Goal: Task Accomplishment & Management: Manage account settings

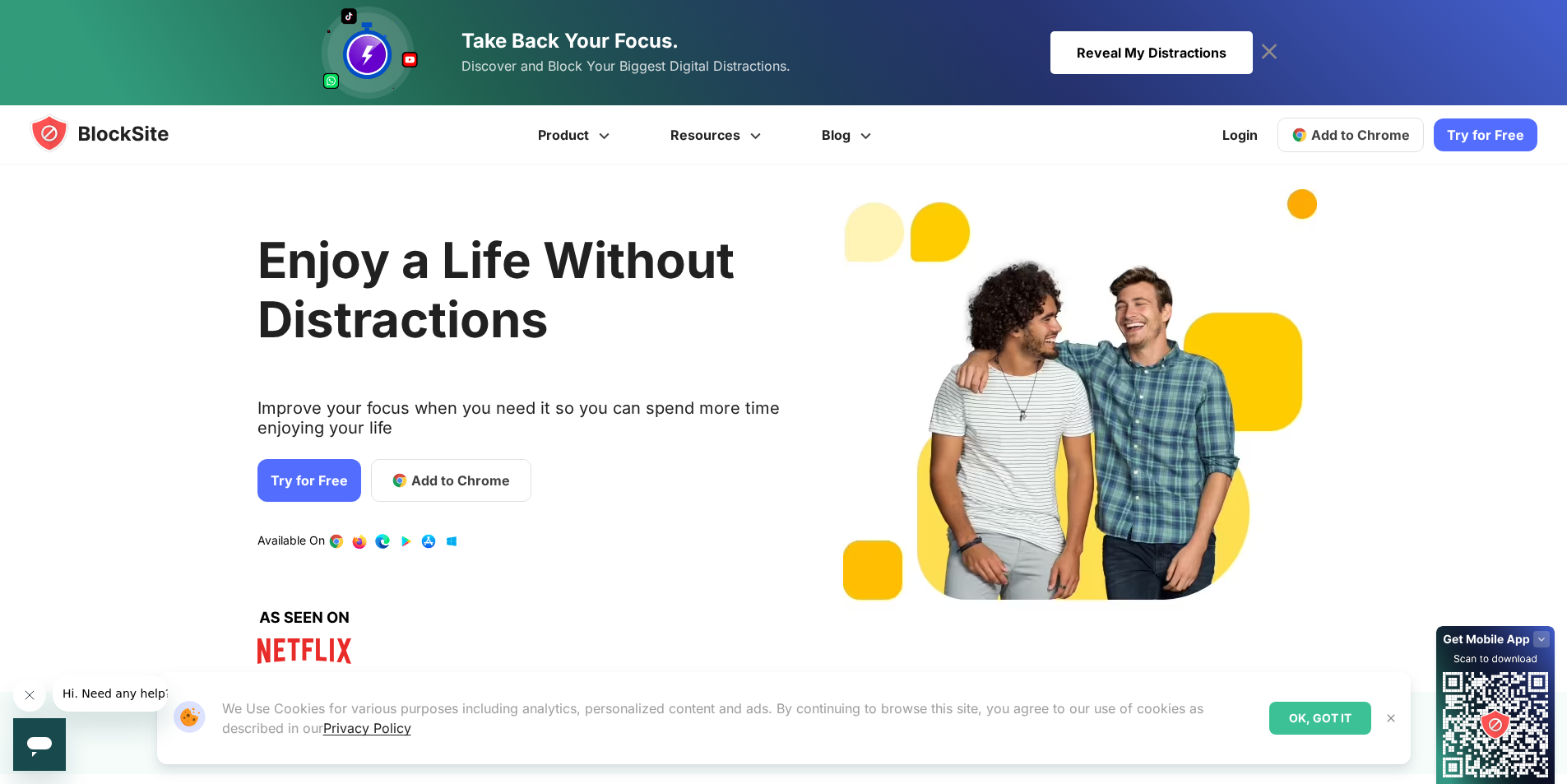
click at [411, 476] on span "Add to Chrome" at bounding box center [460, 481] width 99 height 20
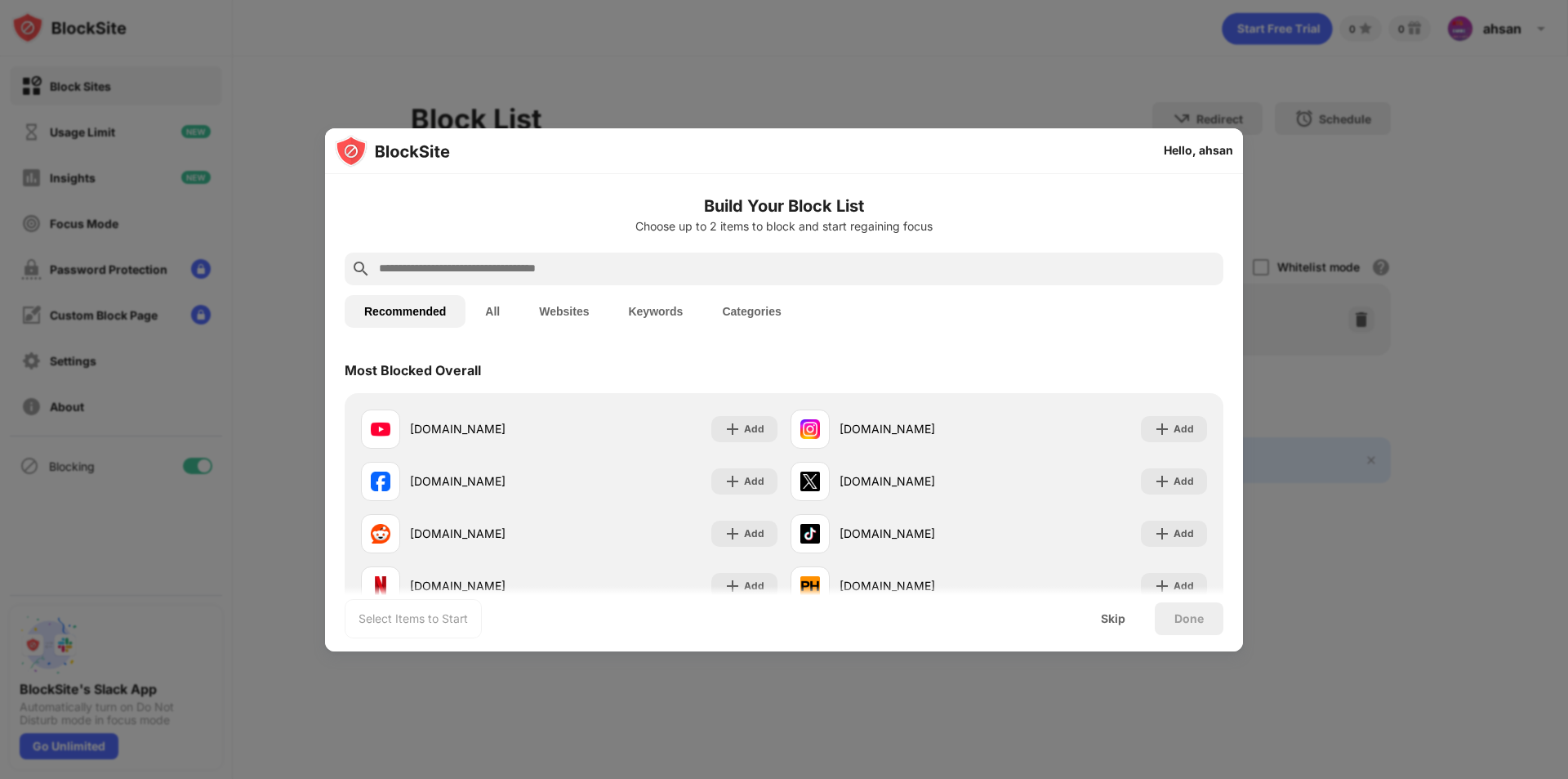
click at [505, 309] on button "All" at bounding box center [492, 310] width 54 height 32
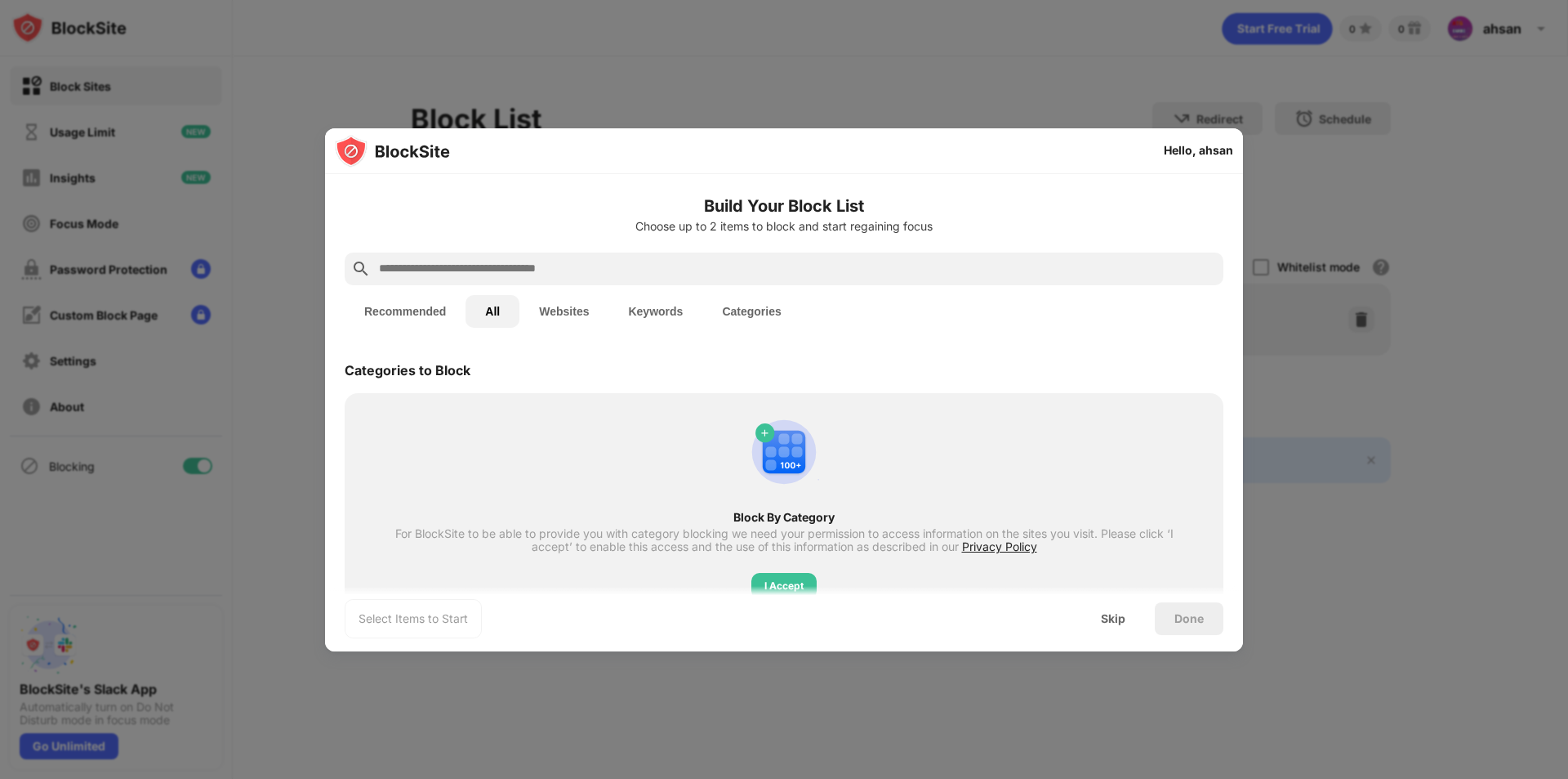
click at [445, 306] on button "Recommended" at bounding box center [405, 310] width 121 height 32
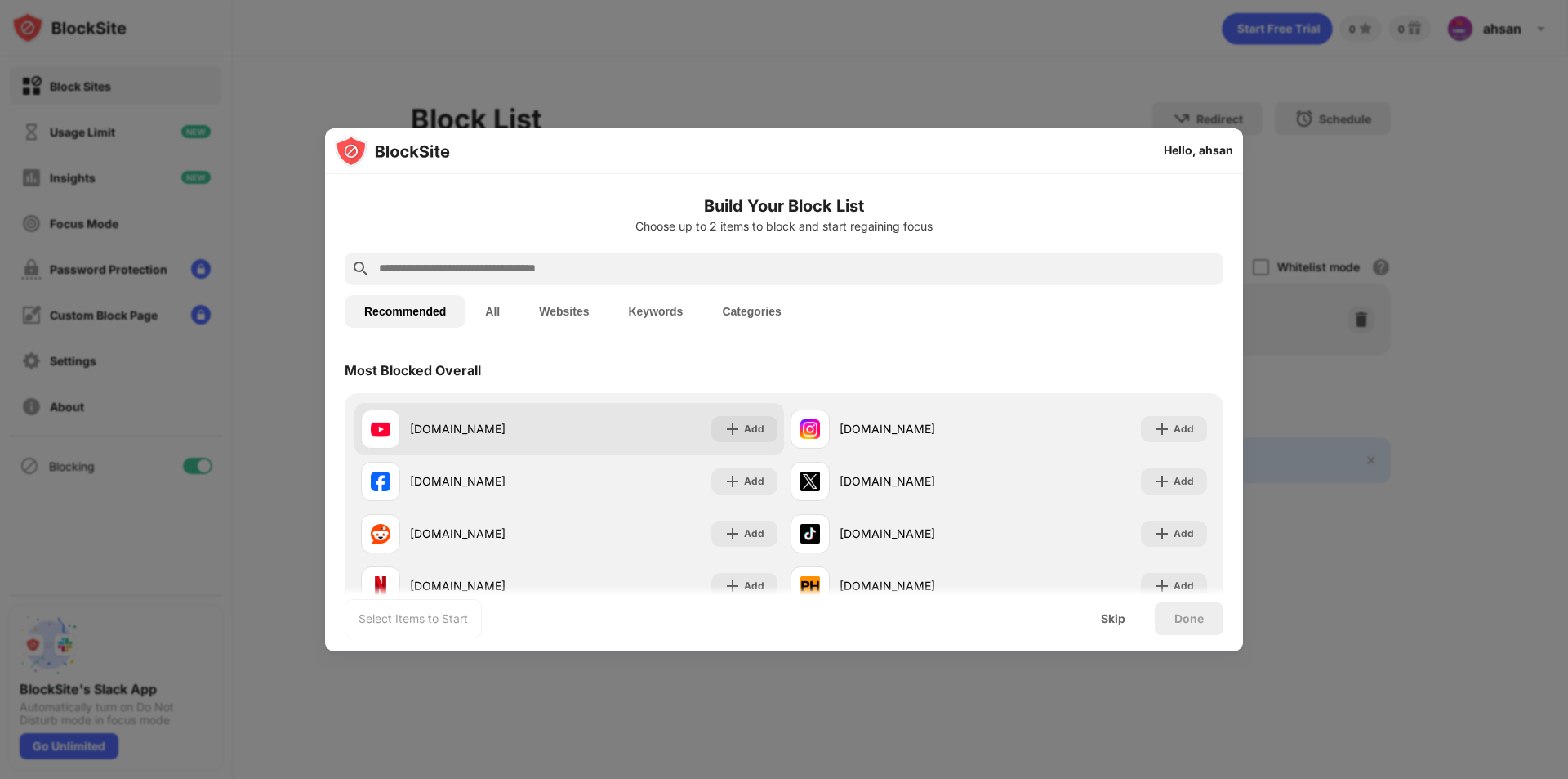
click at [494, 432] on div "youtube.com" at bounding box center [489, 429] width 159 height 18
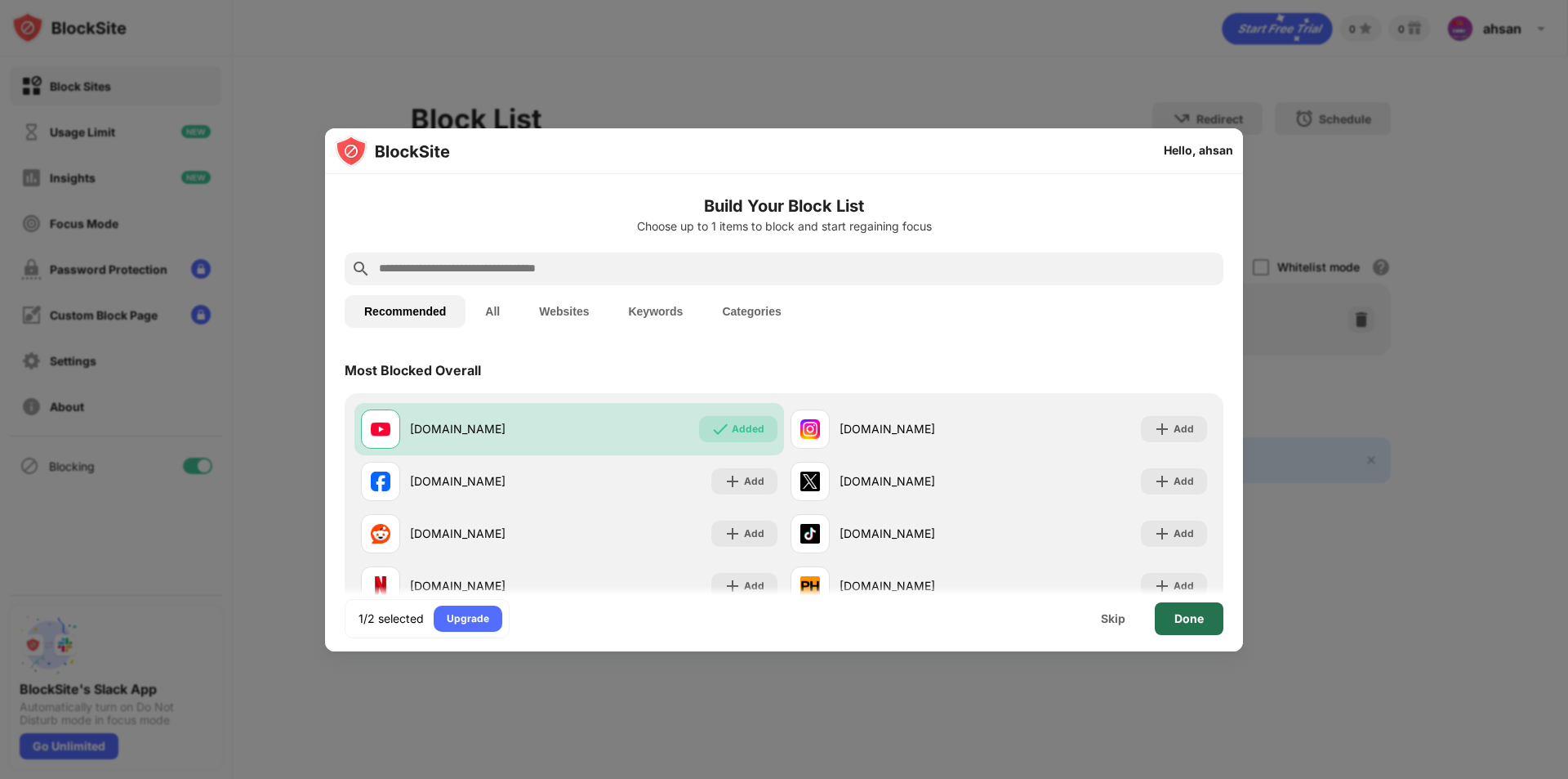
click at [1205, 624] on div "Done" at bounding box center [1189, 618] width 68 height 32
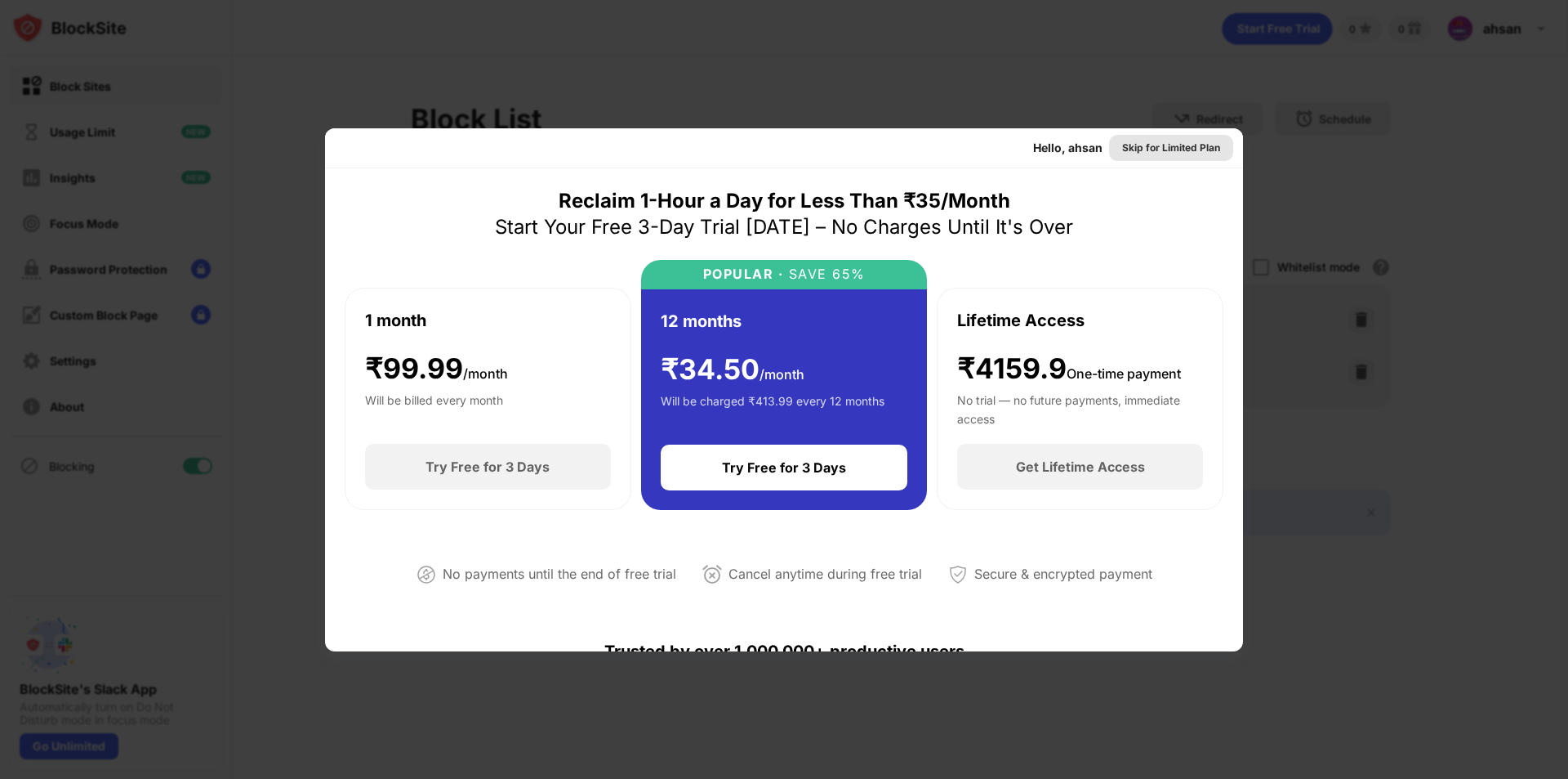
click at [1123, 150] on div "Skip for Limited Plan" at bounding box center [1171, 148] width 98 height 17
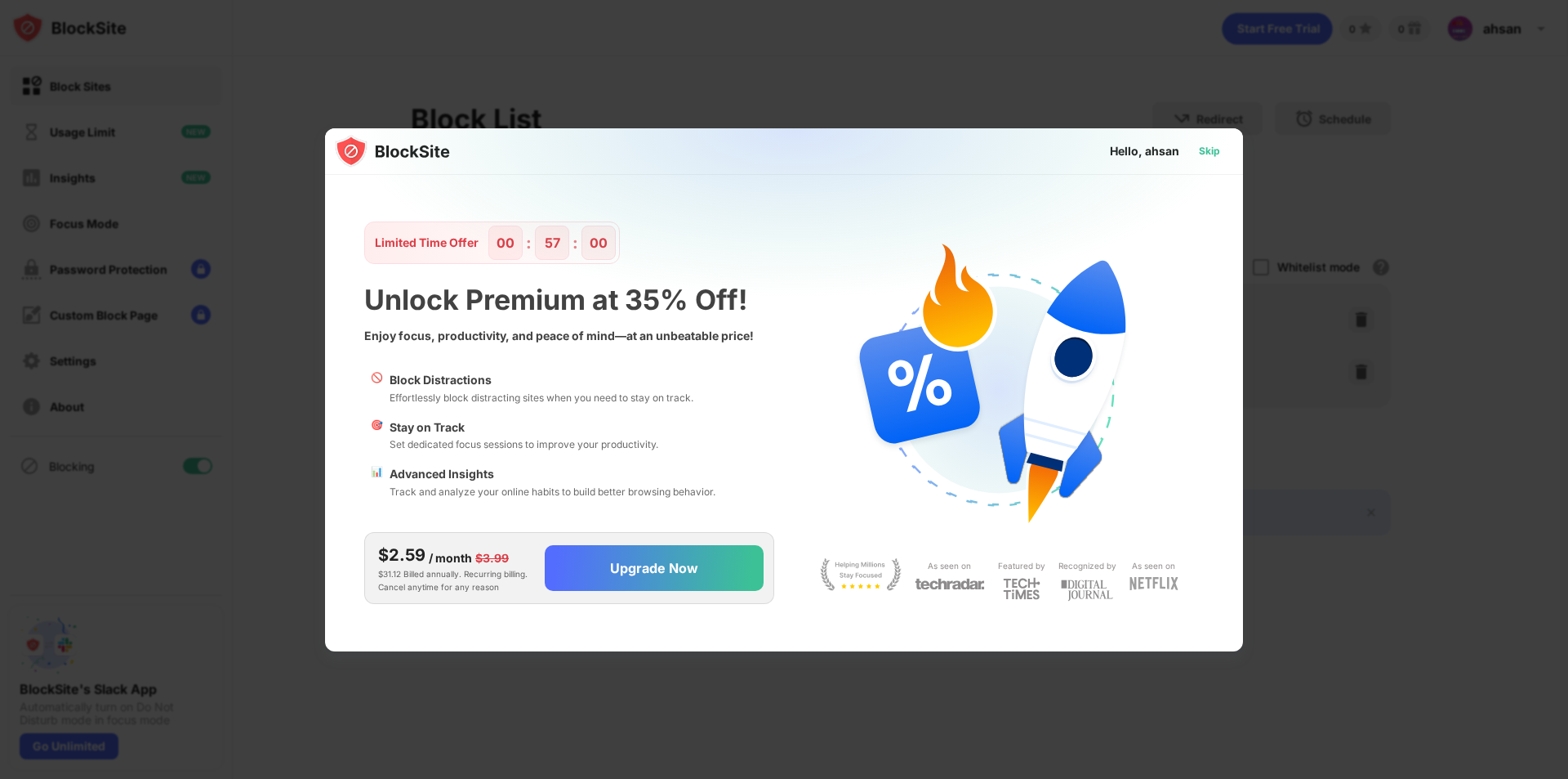
click at [1216, 160] on div "Skip" at bounding box center [1209, 151] width 47 height 26
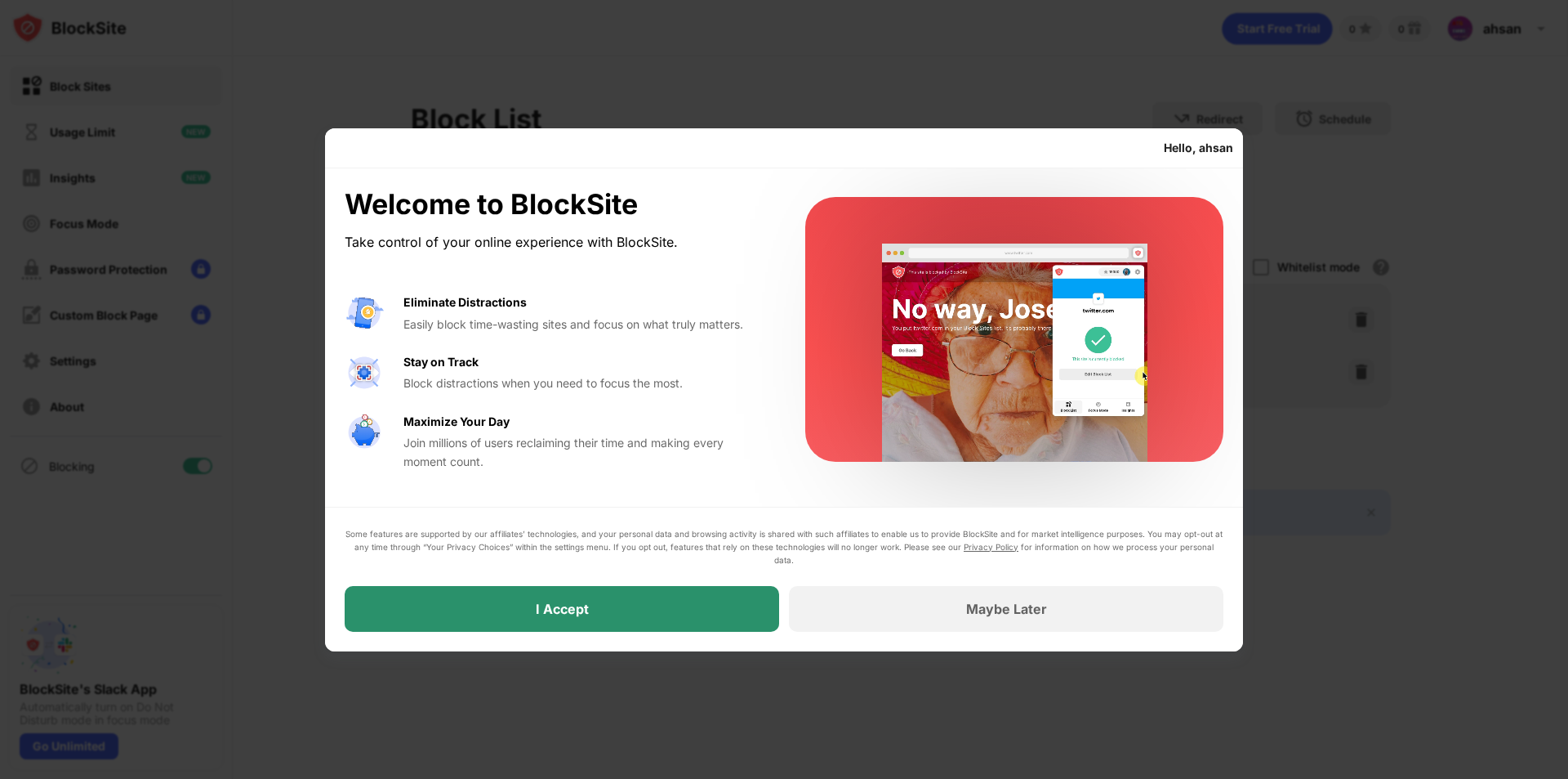
click at [604, 606] on div "I Accept" at bounding box center [561, 609] width 434 height 46
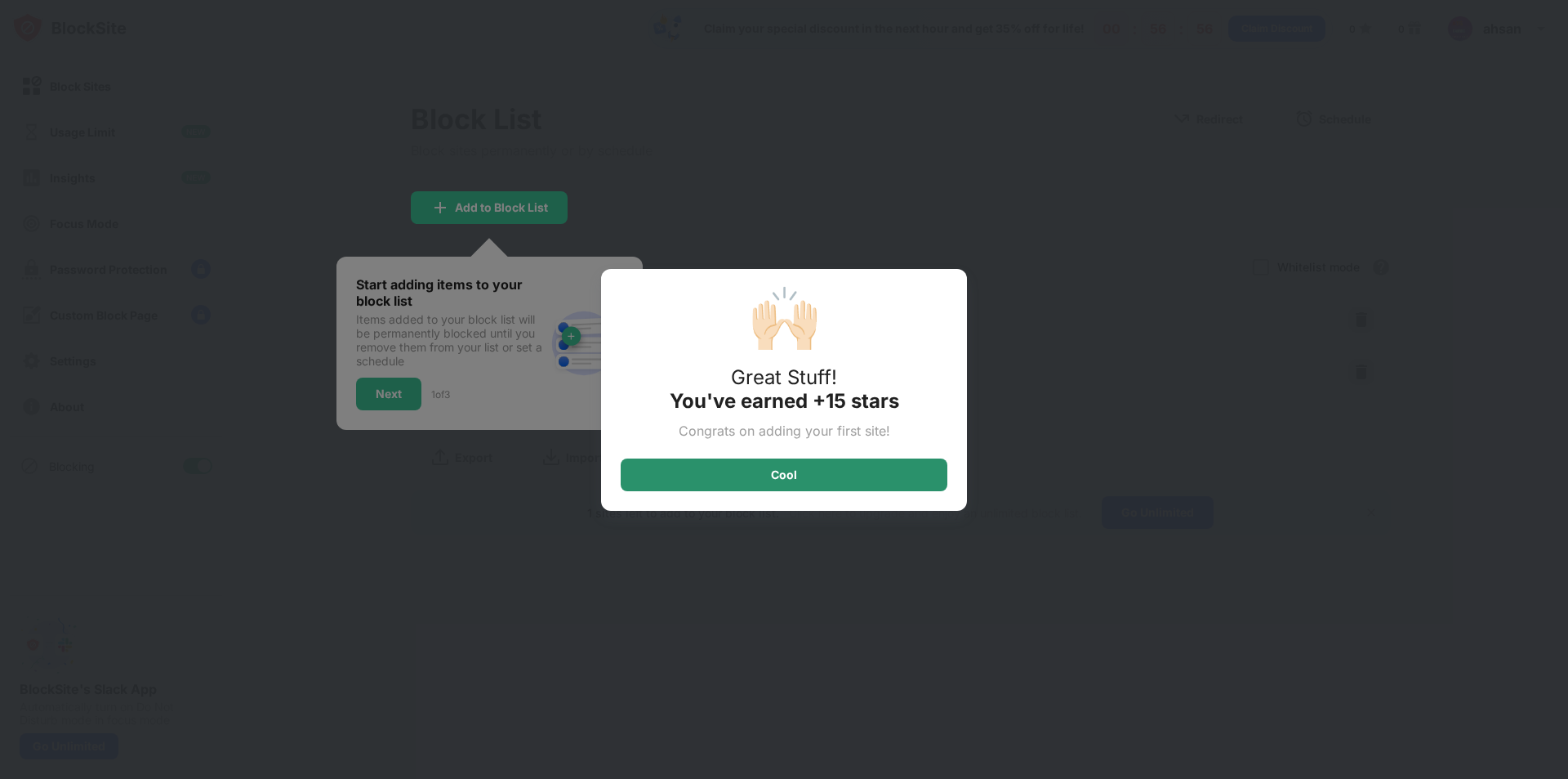
click at [722, 478] on div "Cool" at bounding box center [784, 474] width 327 height 32
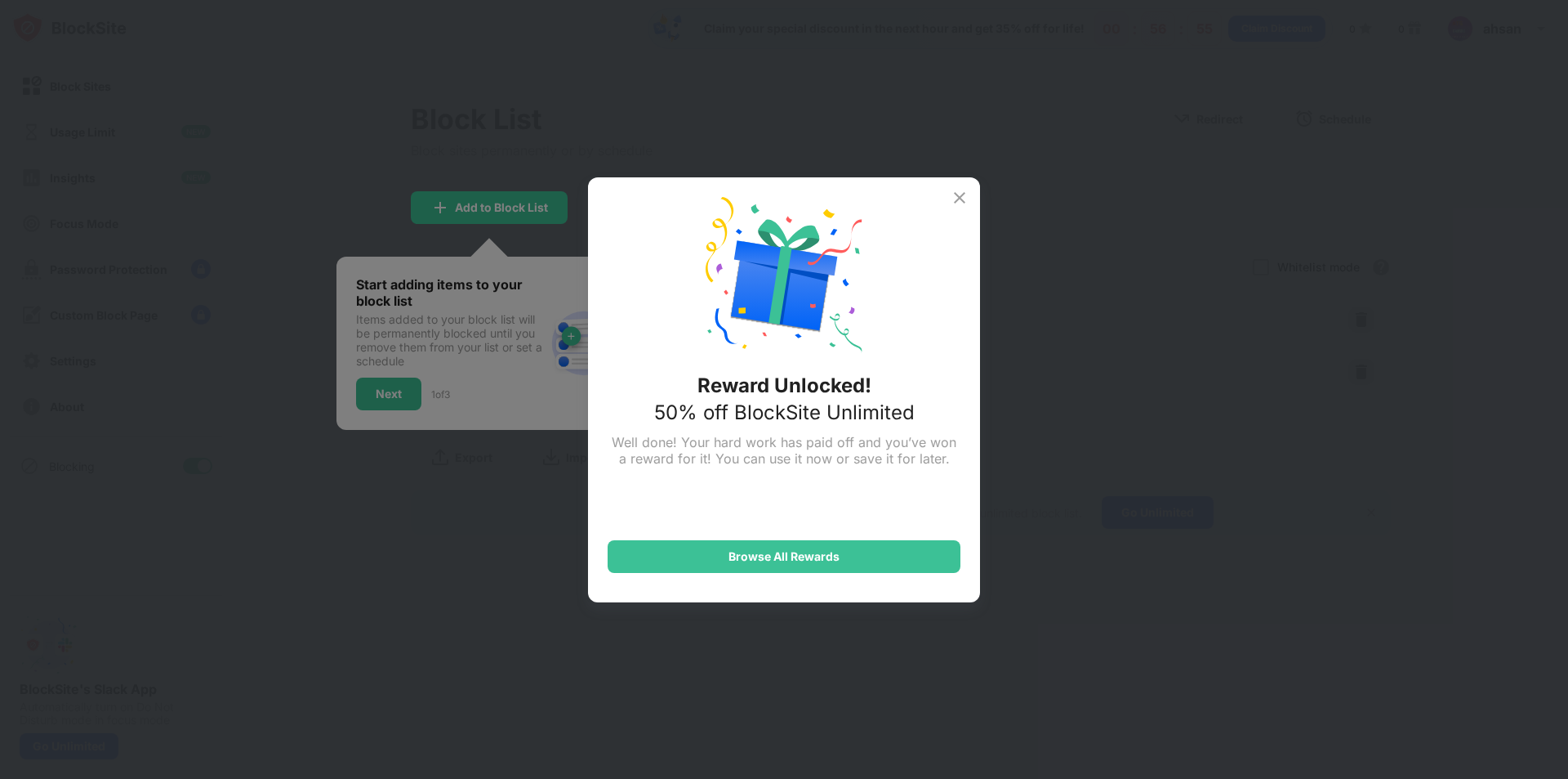
click at [954, 189] on img at bounding box center [960, 198] width 20 height 20
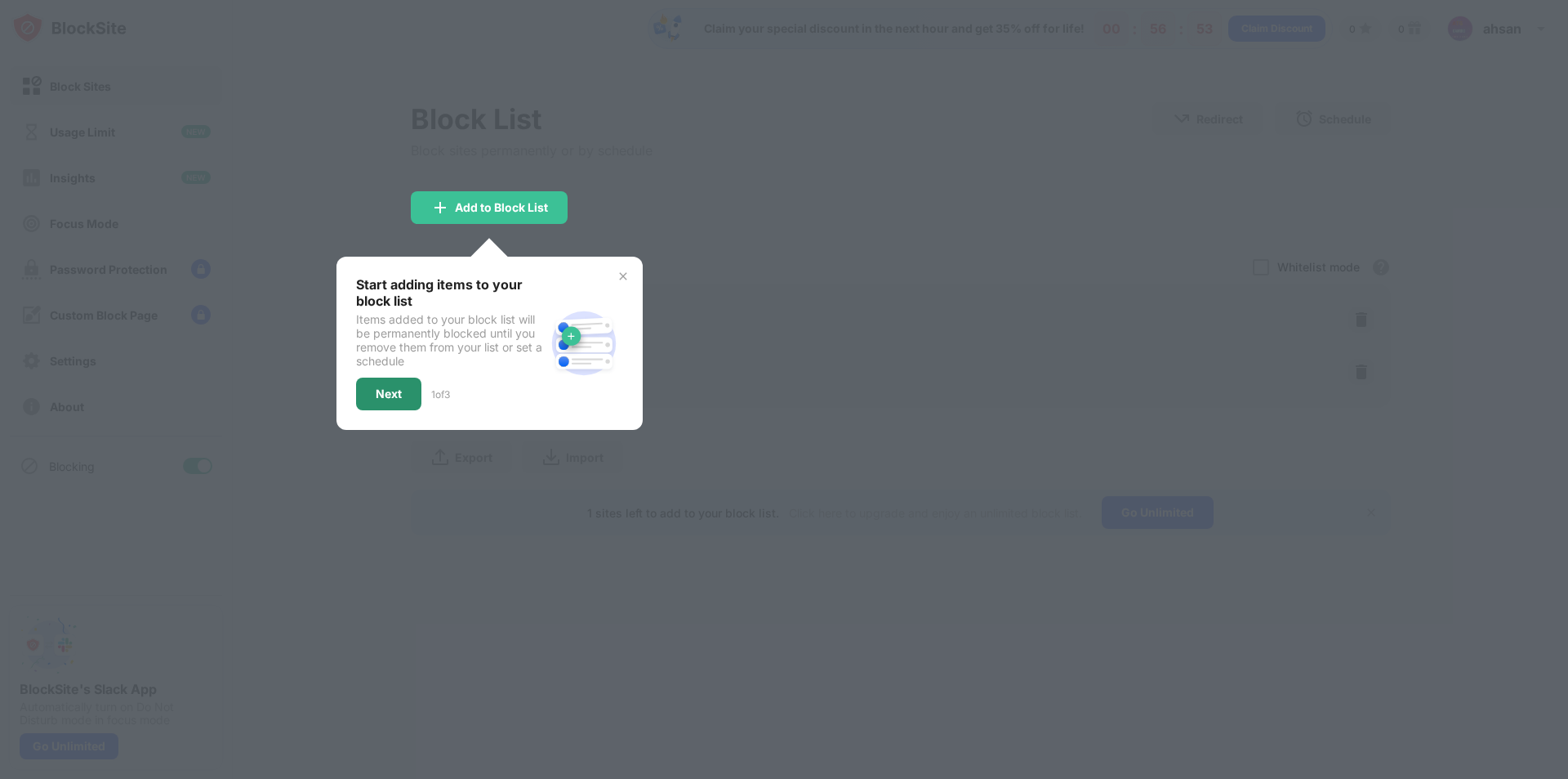
click at [376, 389] on div "Next" at bounding box center [388, 393] width 26 height 13
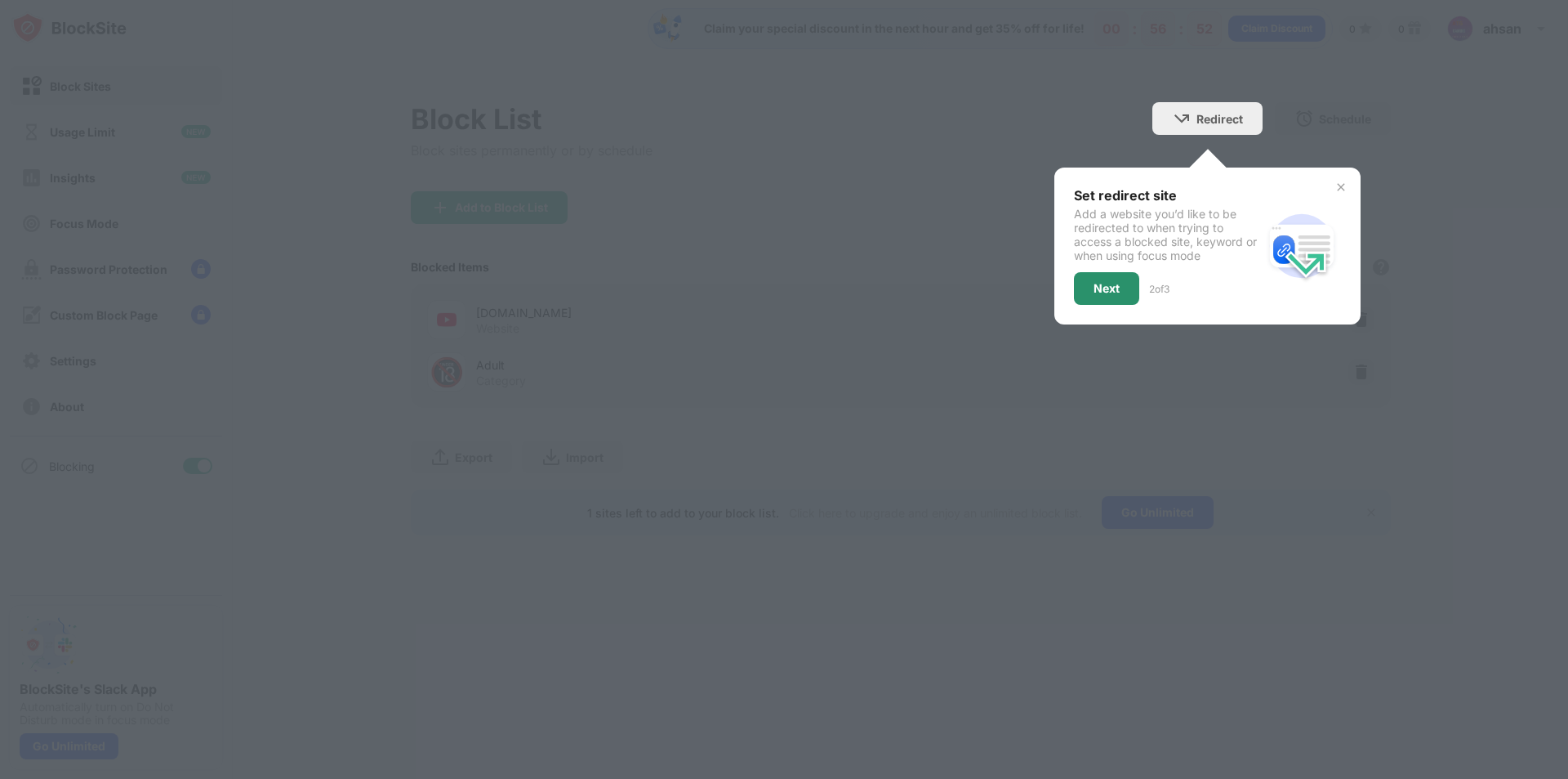
click at [1094, 291] on div "Next" at bounding box center [1106, 288] width 26 height 13
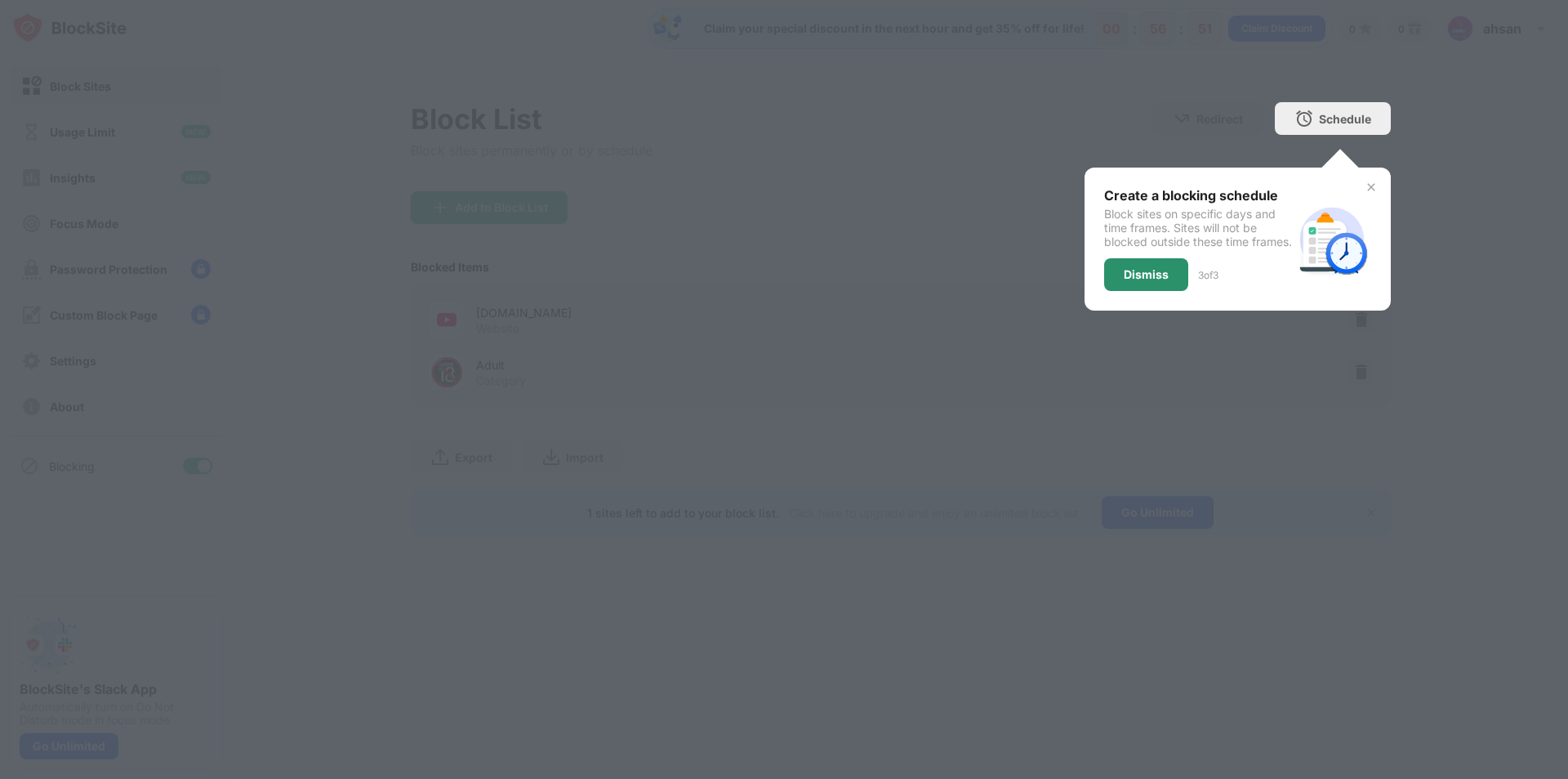
click at [1149, 275] on div "Dismiss" at bounding box center [1146, 274] width 84 height 32
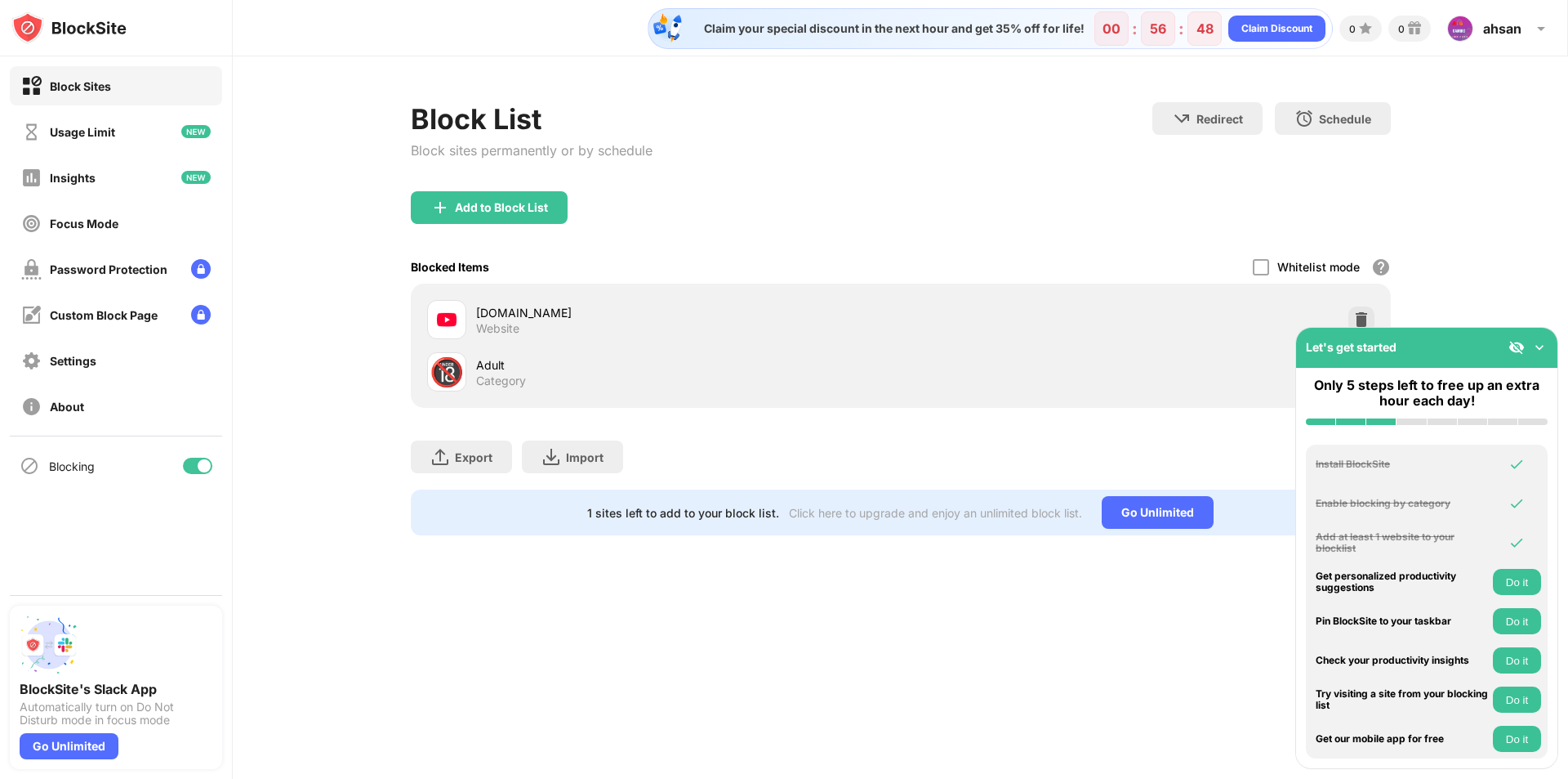
click at [1536, 341] on img at bounding box center [1539, 346] width 17 height 17
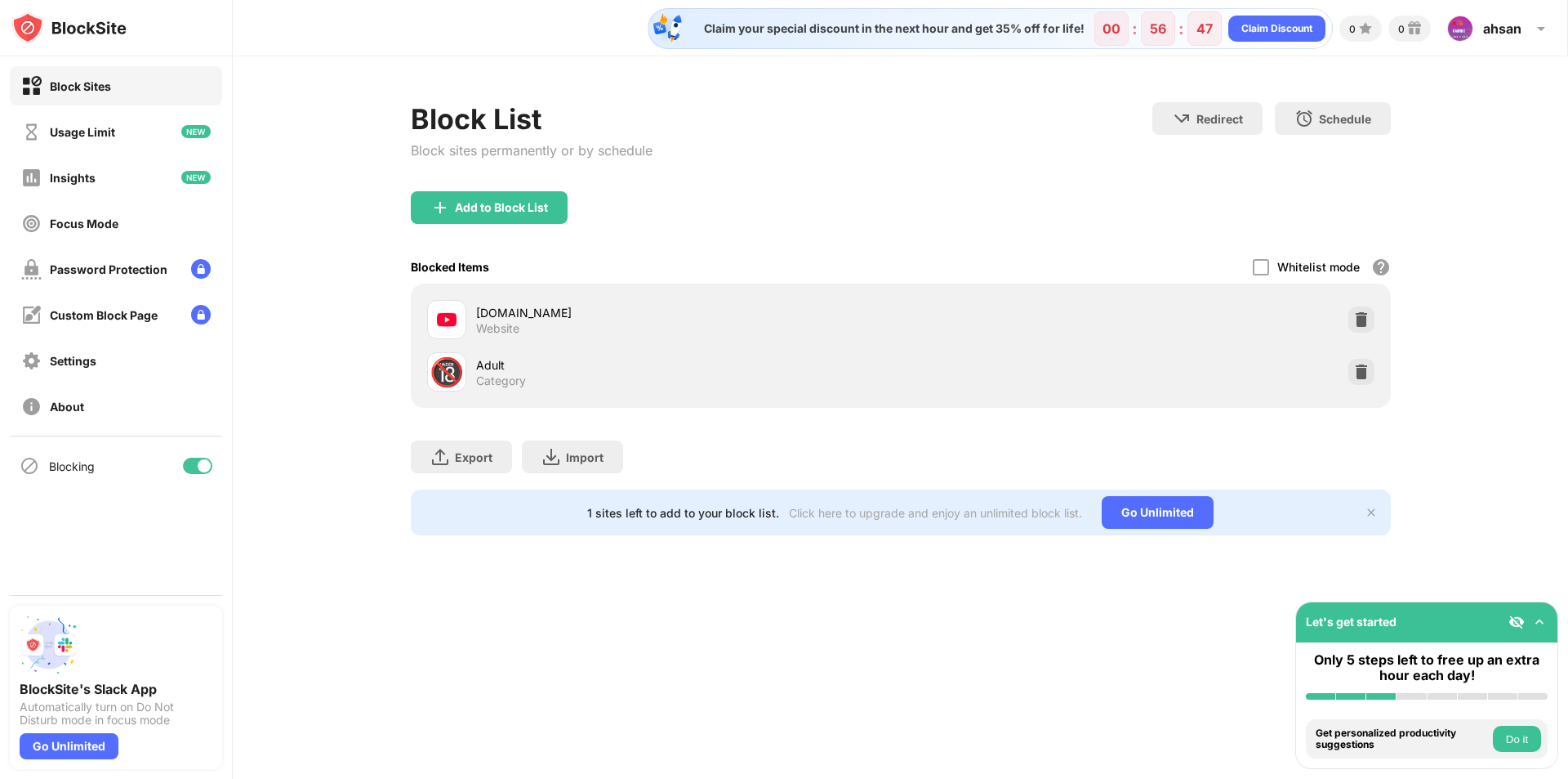
click at [1359, 374] on img at bounding box center [1361, 372] width 17 height 17
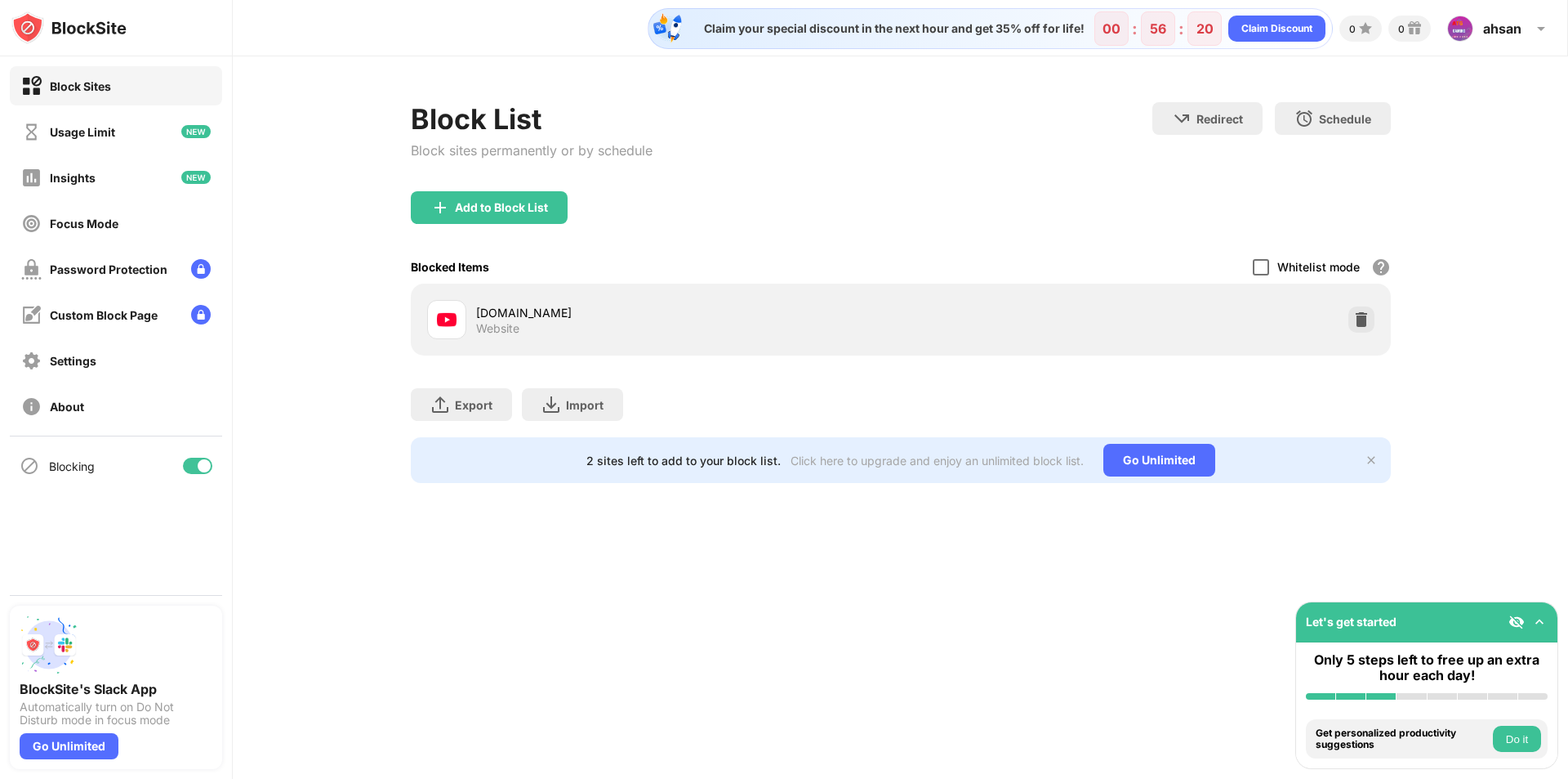
click at [1259, 265] on div at bounding box center [1261, 267] width 17 height 17
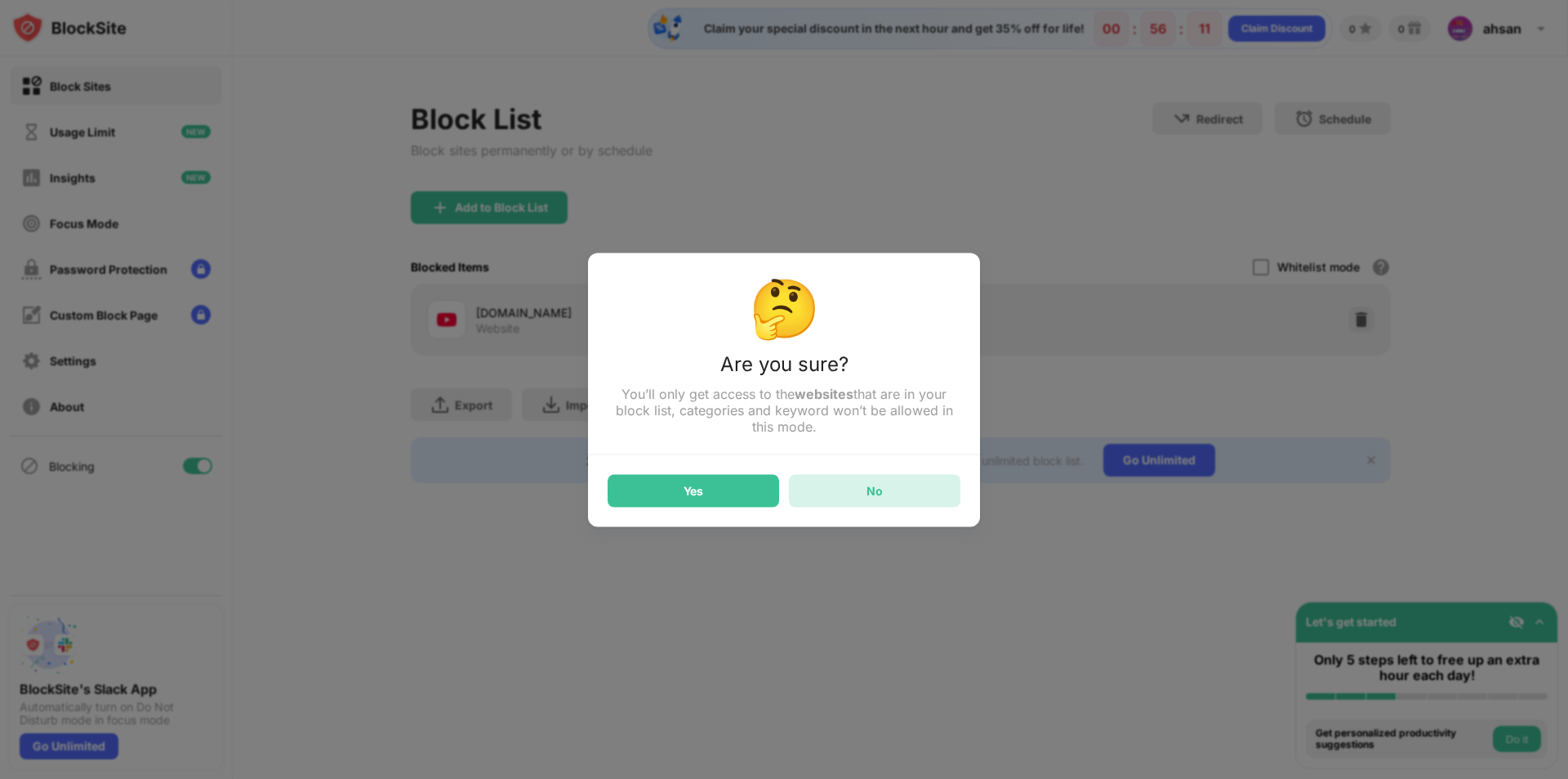
click at [868, 497] on div "No" at bounding box center [874, 490] width 17 height 14
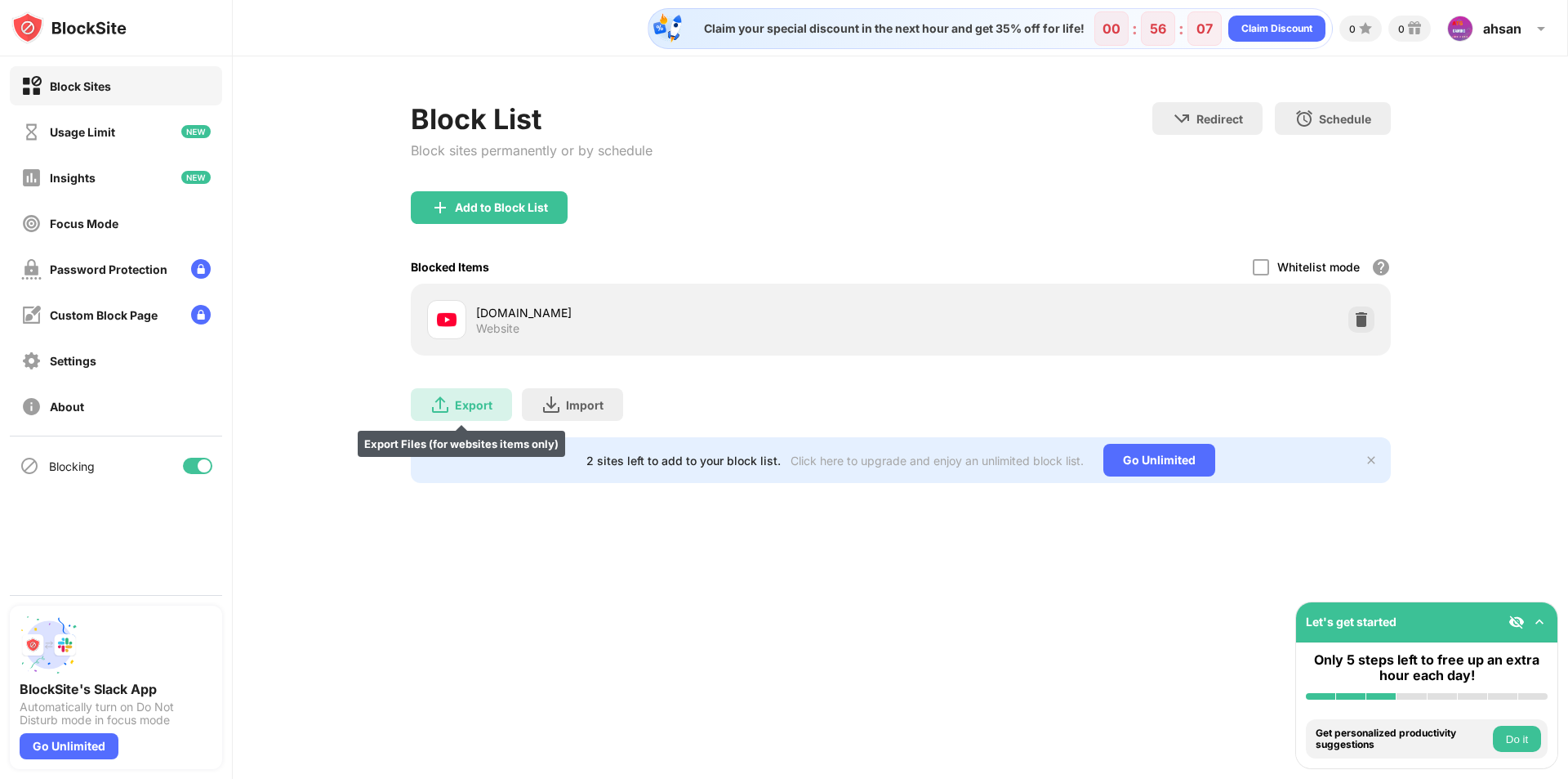
click at [468, 404] on div "Export" at bounding box center [473, 405] width 37 height 14
click at [1360, 315] on img at bounding box center [1361, 319] width 17 height 17
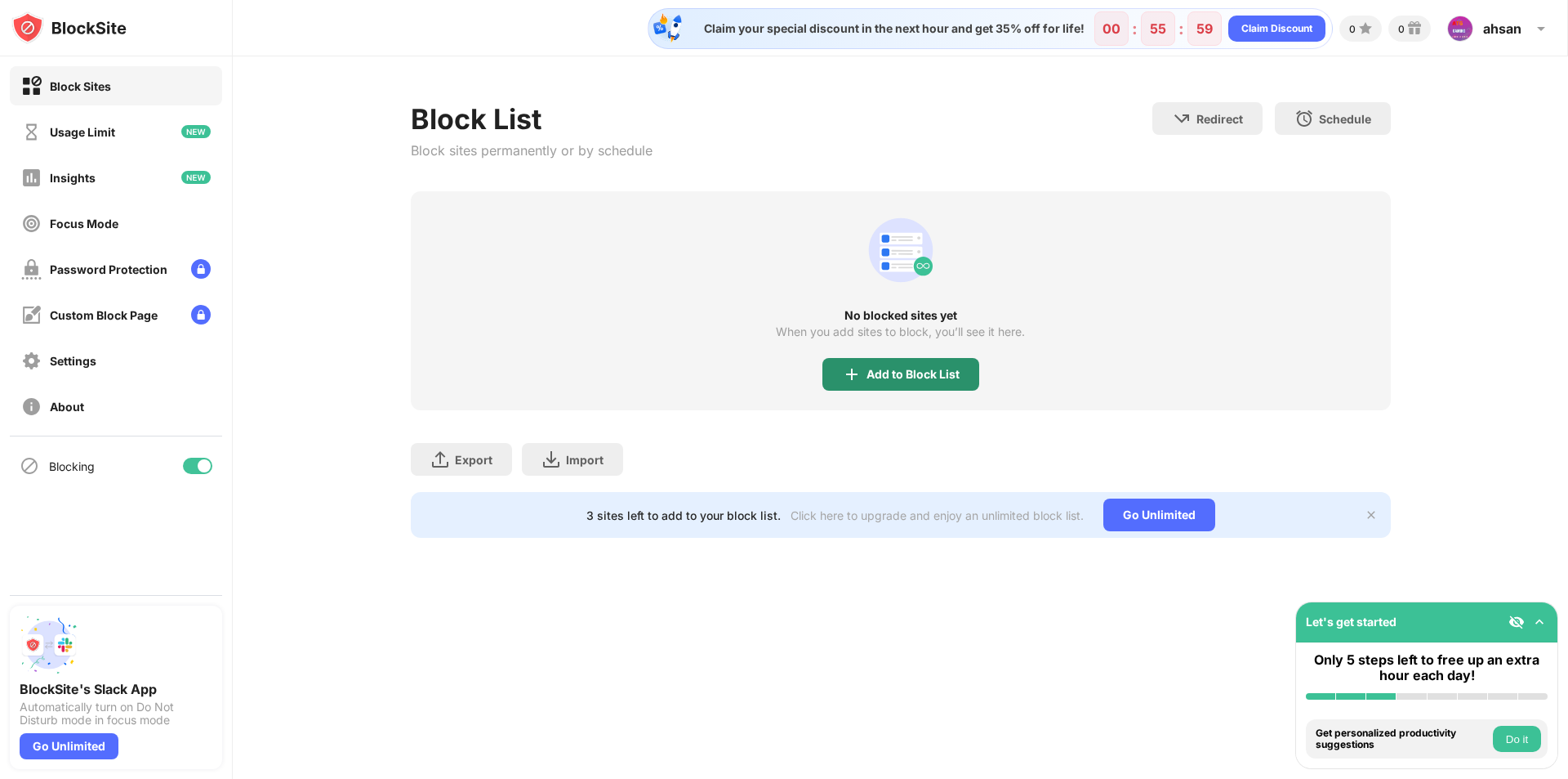
click at [966, 368] on div "Add to Block List" at bounding box center [901, 374] width 157 height 32
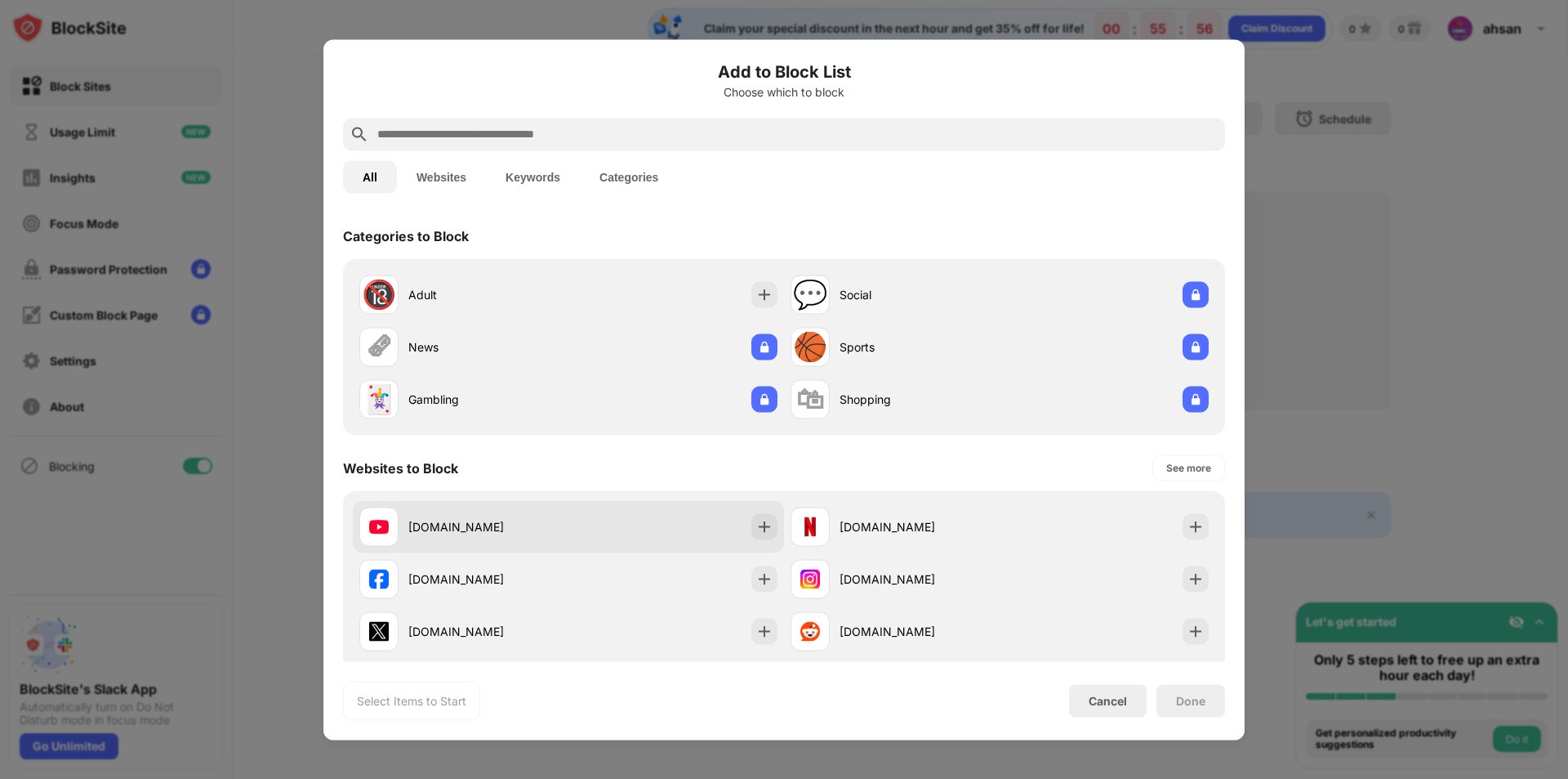
click at [577, 547] on div "youtube.com" at bounding box center [568, 526] width 431 height 52
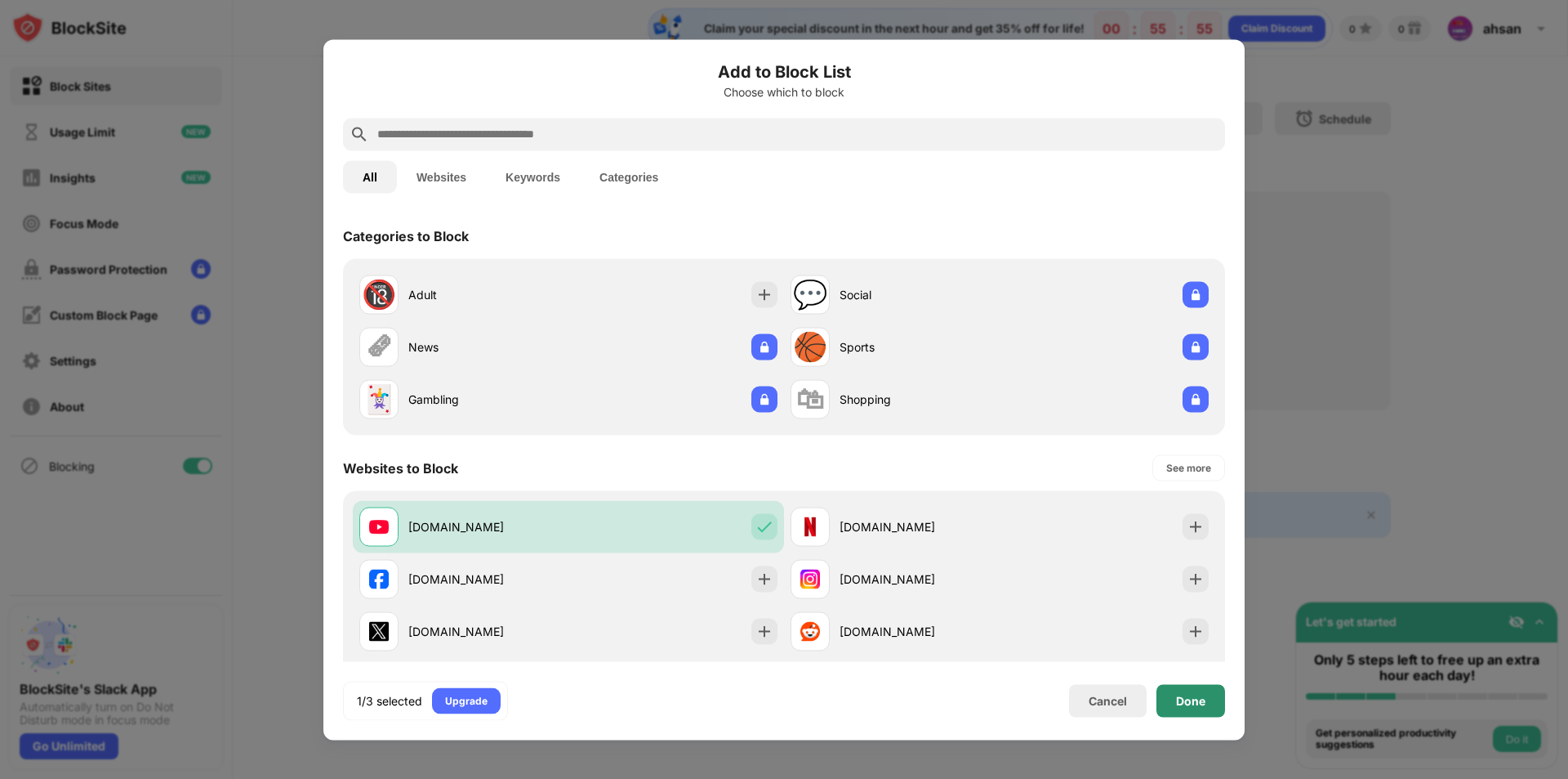
click at [1177, 700] on div "Done" at bounding box center [1190, 700] width 29 height 13
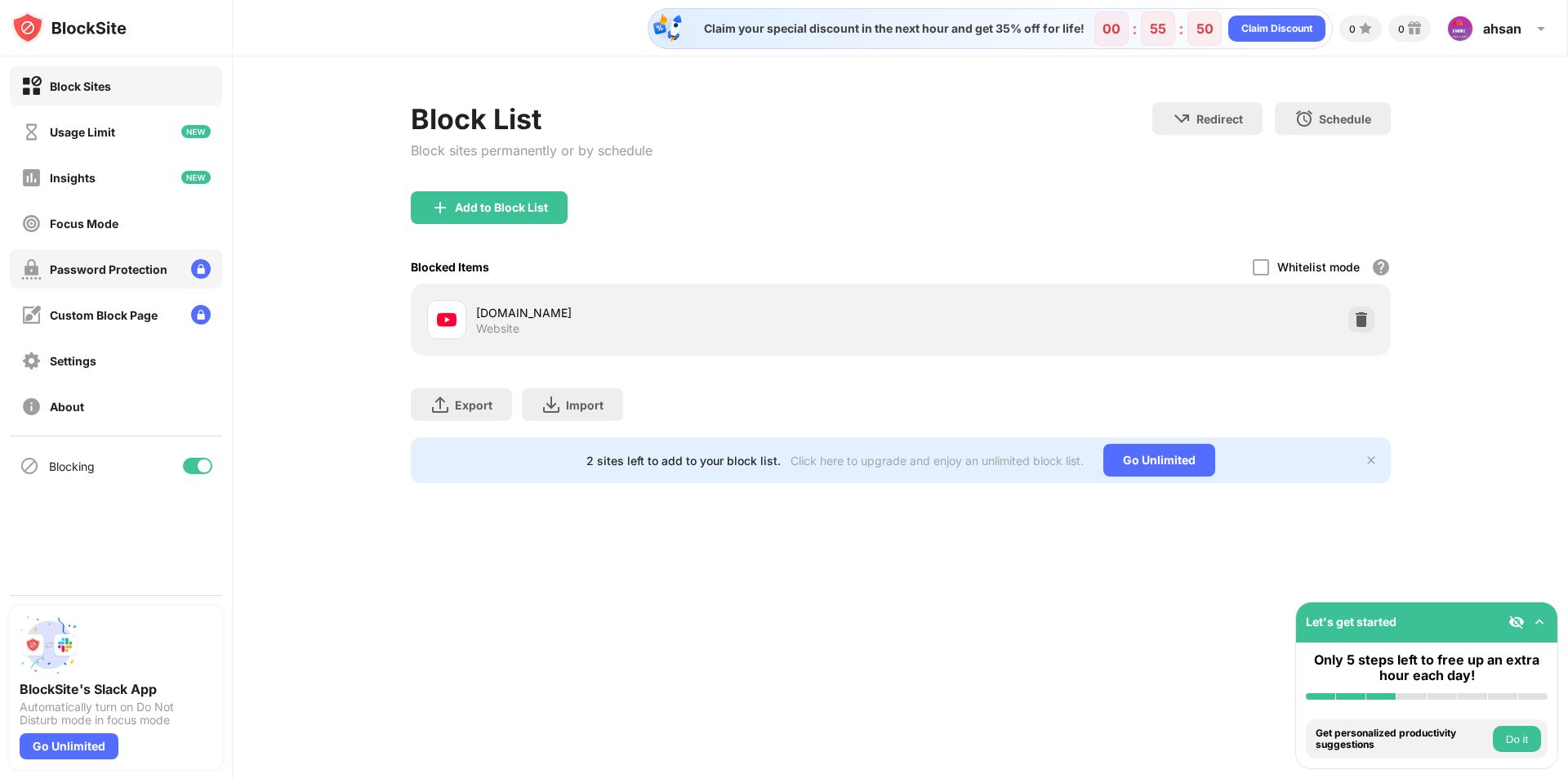
click at [156, 252] on div "Password Protection" at bounding box center [115, 269] width 212 height 39
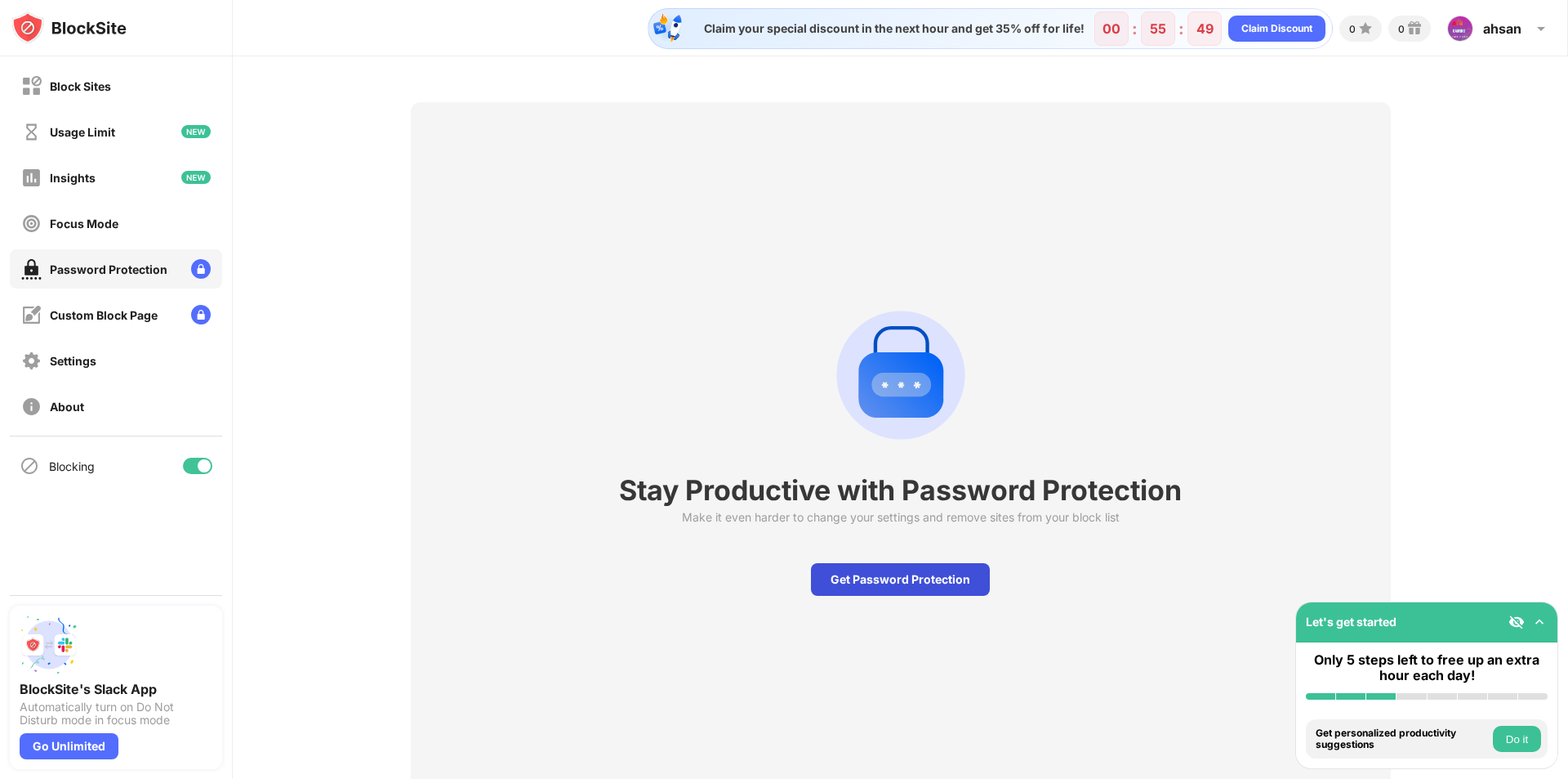
click at [836, 573] on div "Get Password Protection" at bounding box center [900, 578] width 179 height 32
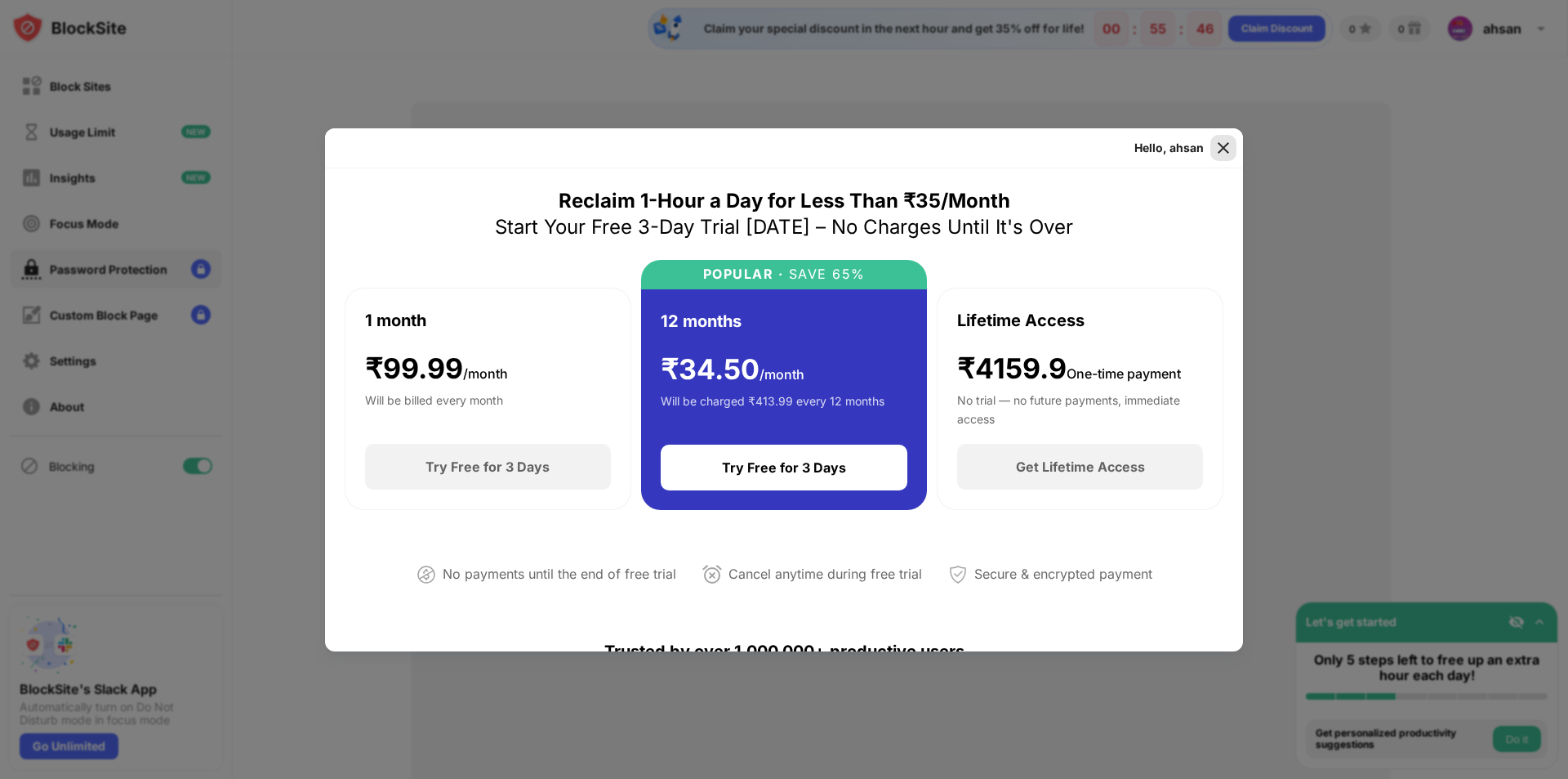
click at [1218, 155] on img at bounding box center [1223, 148] width 17 height 17
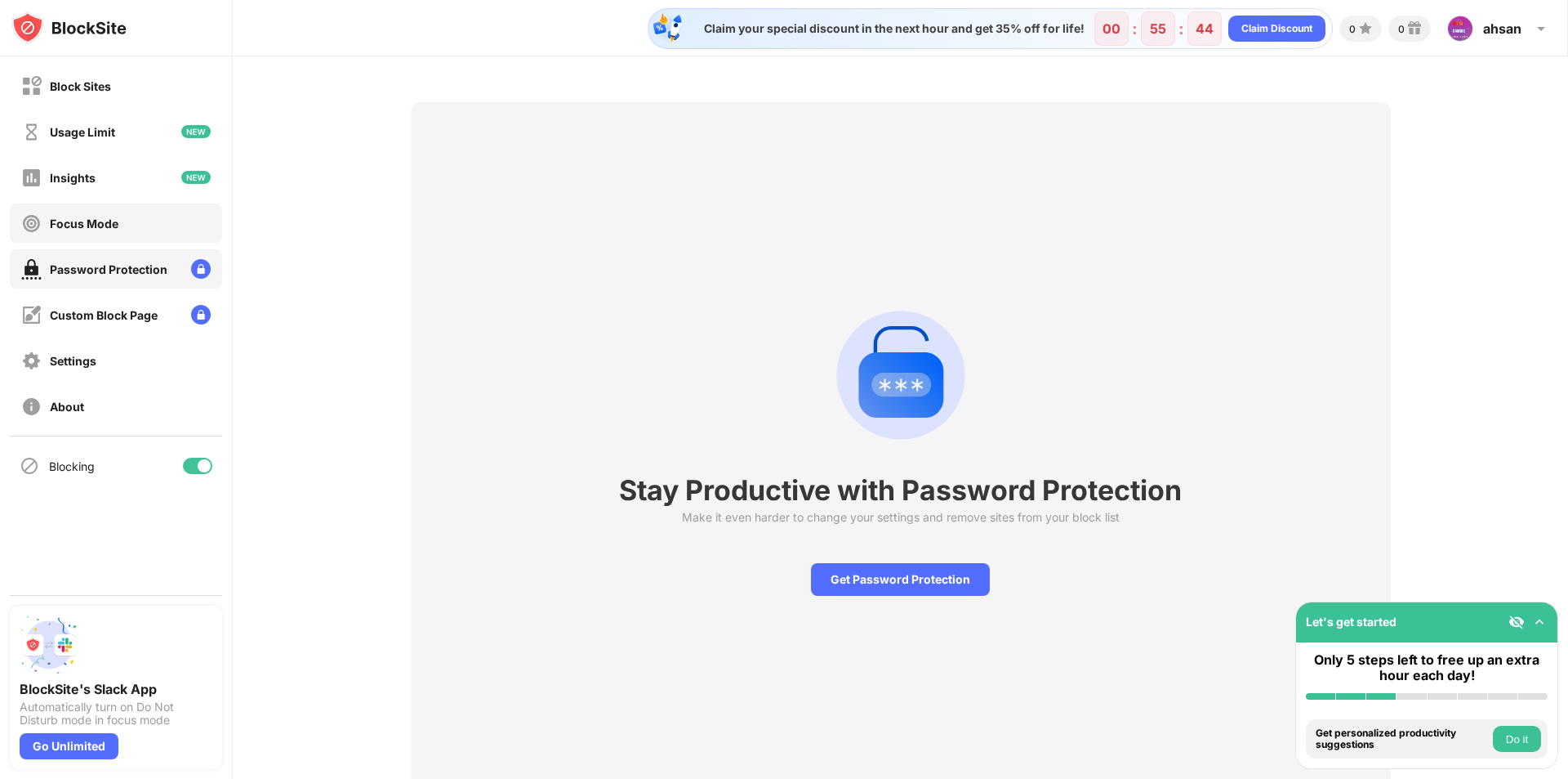
click at [138, 212] on div "Focus Mode" at bounding box center [115, 223] width 212 height 39
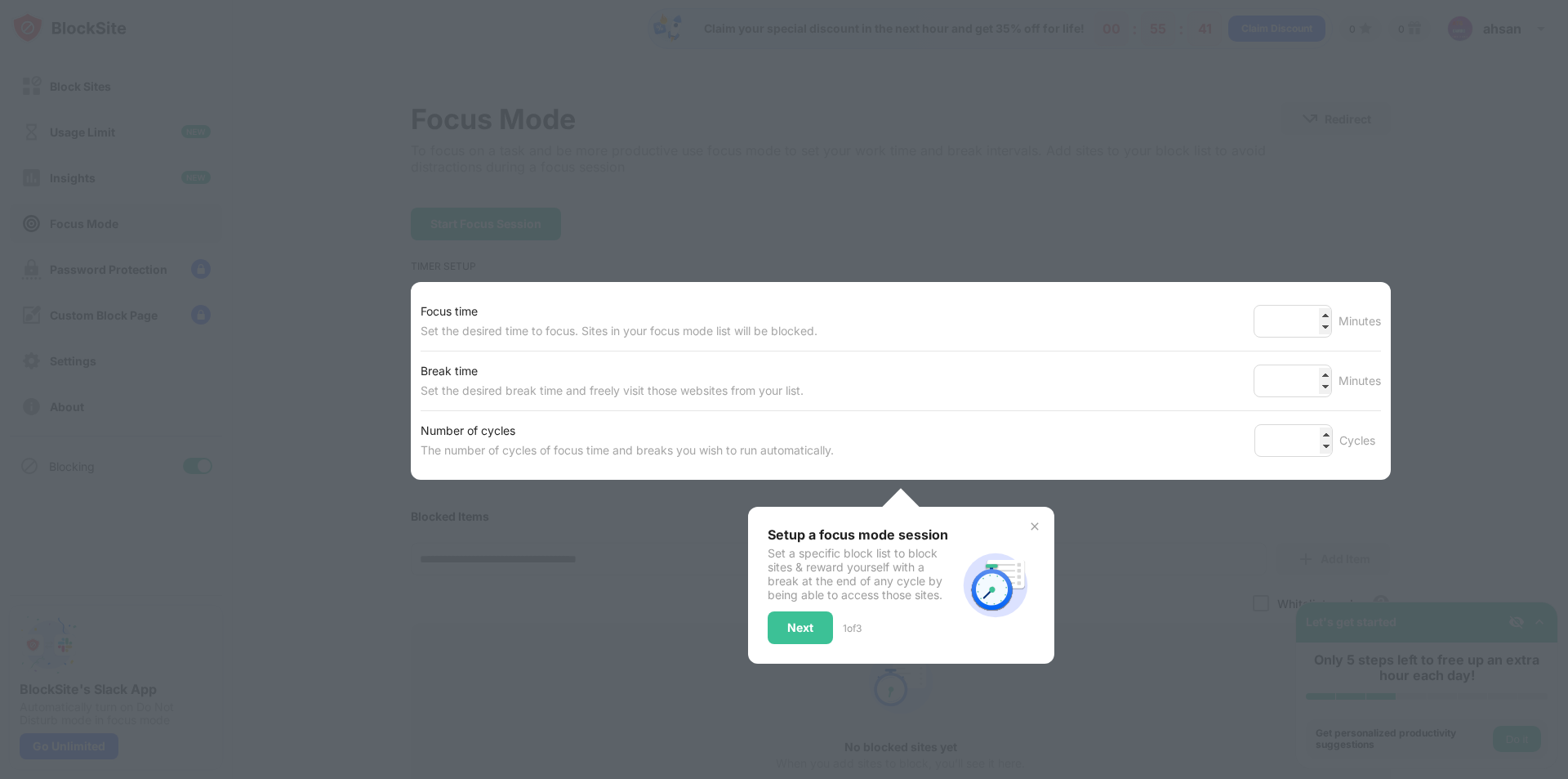
click at [796, 609] on div "Setup a focus mode session Set a specific block list to block sites & reward yo…" at bounding box center [862, 585] width 189 height 117
click at [797, 616] on div "Next" at bounding box center [800, 626] width 66 height 32
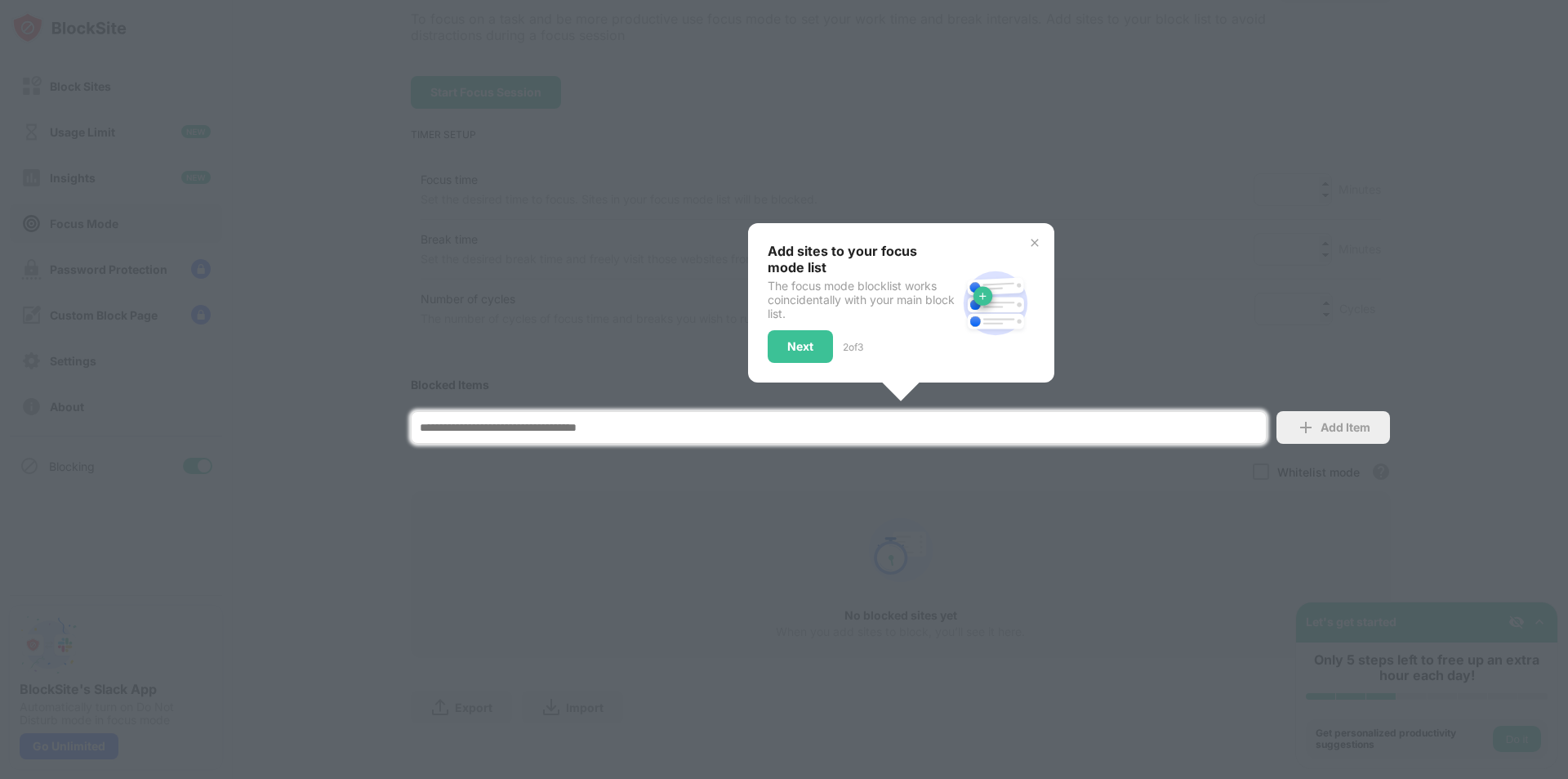
scroll to position [151, 0]
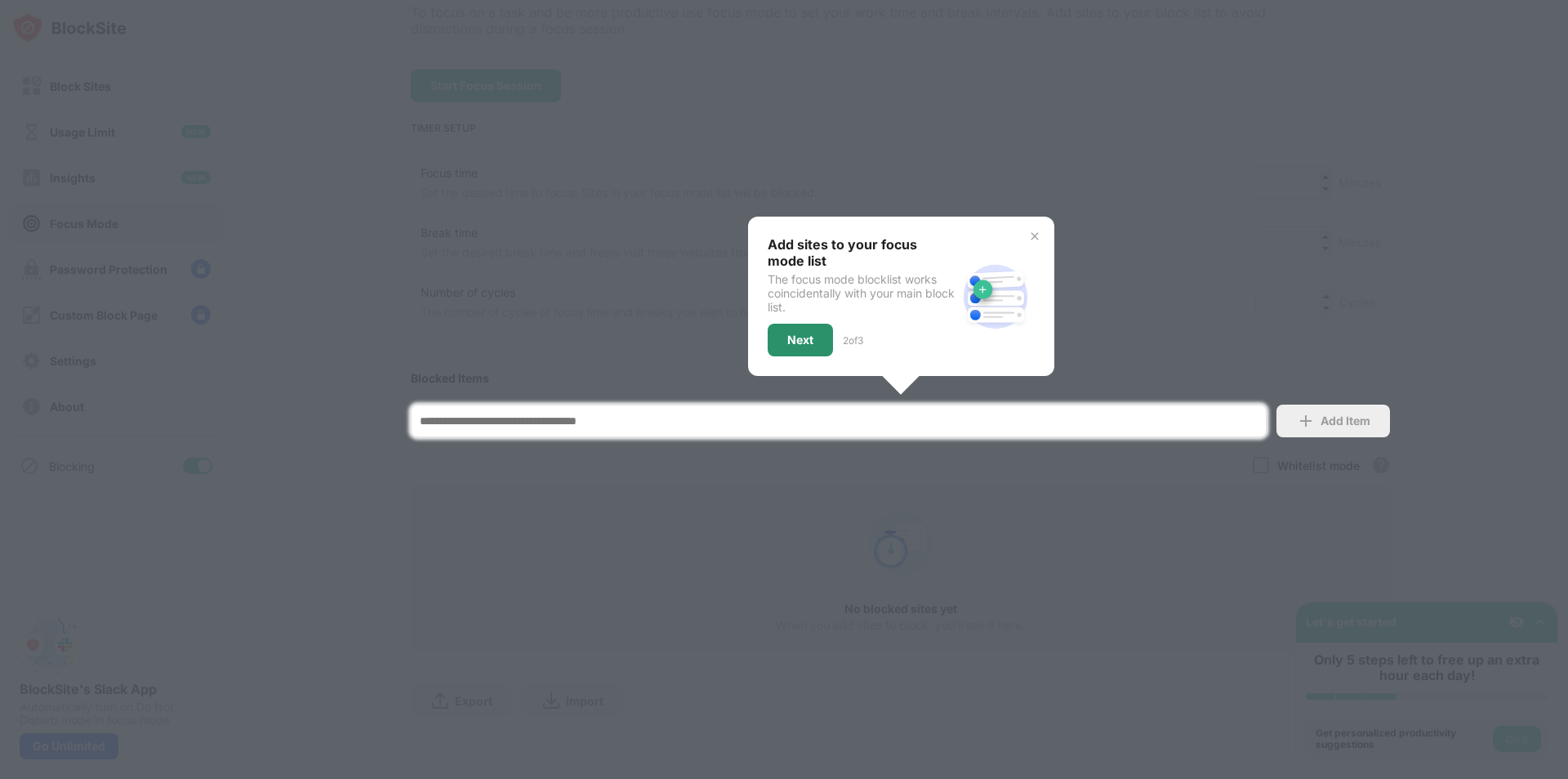
click at [774, 324] on div "Next" at bounding box center [800, 340] width 66 height 32
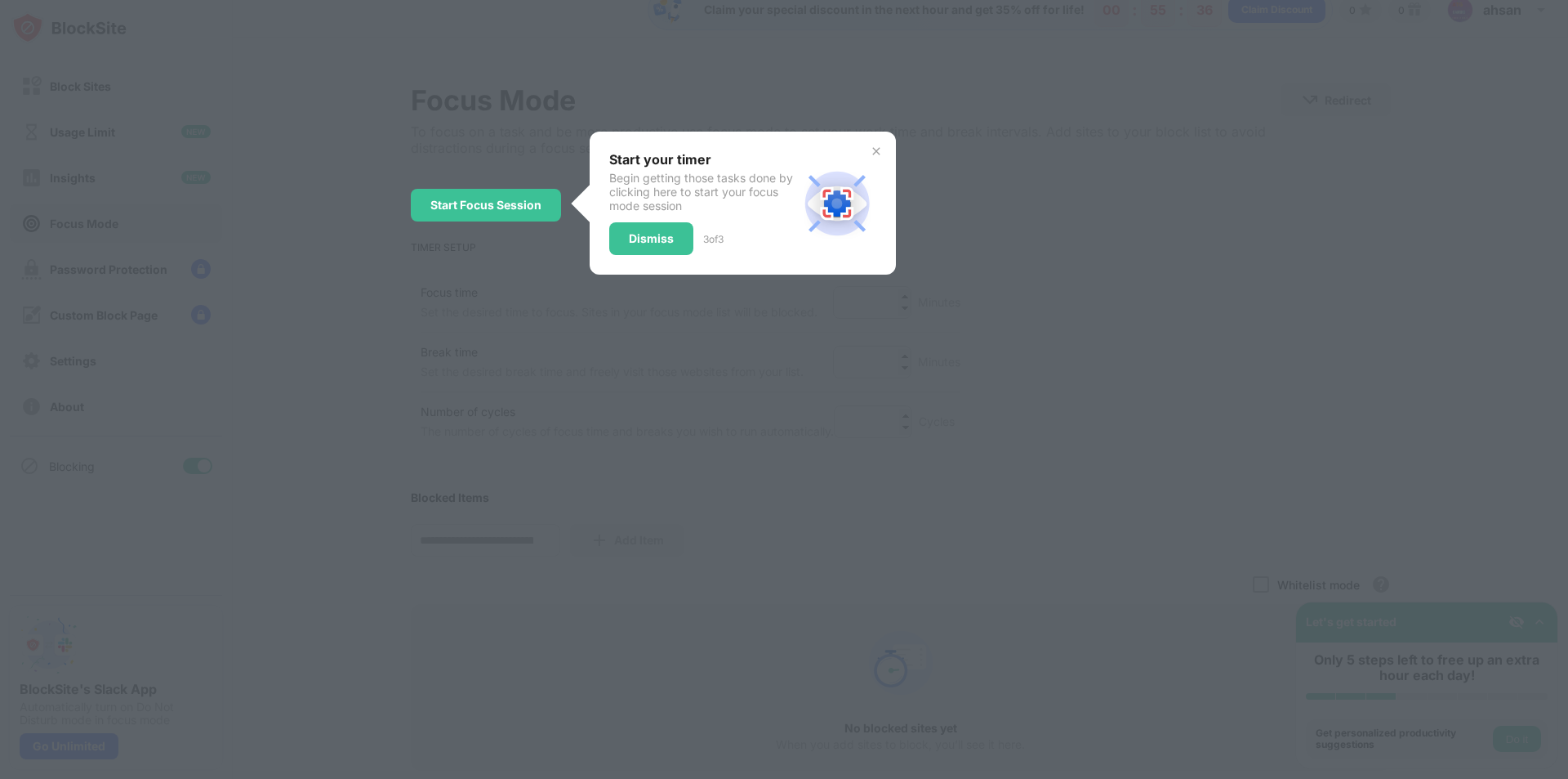
scroll to position [0, 0]
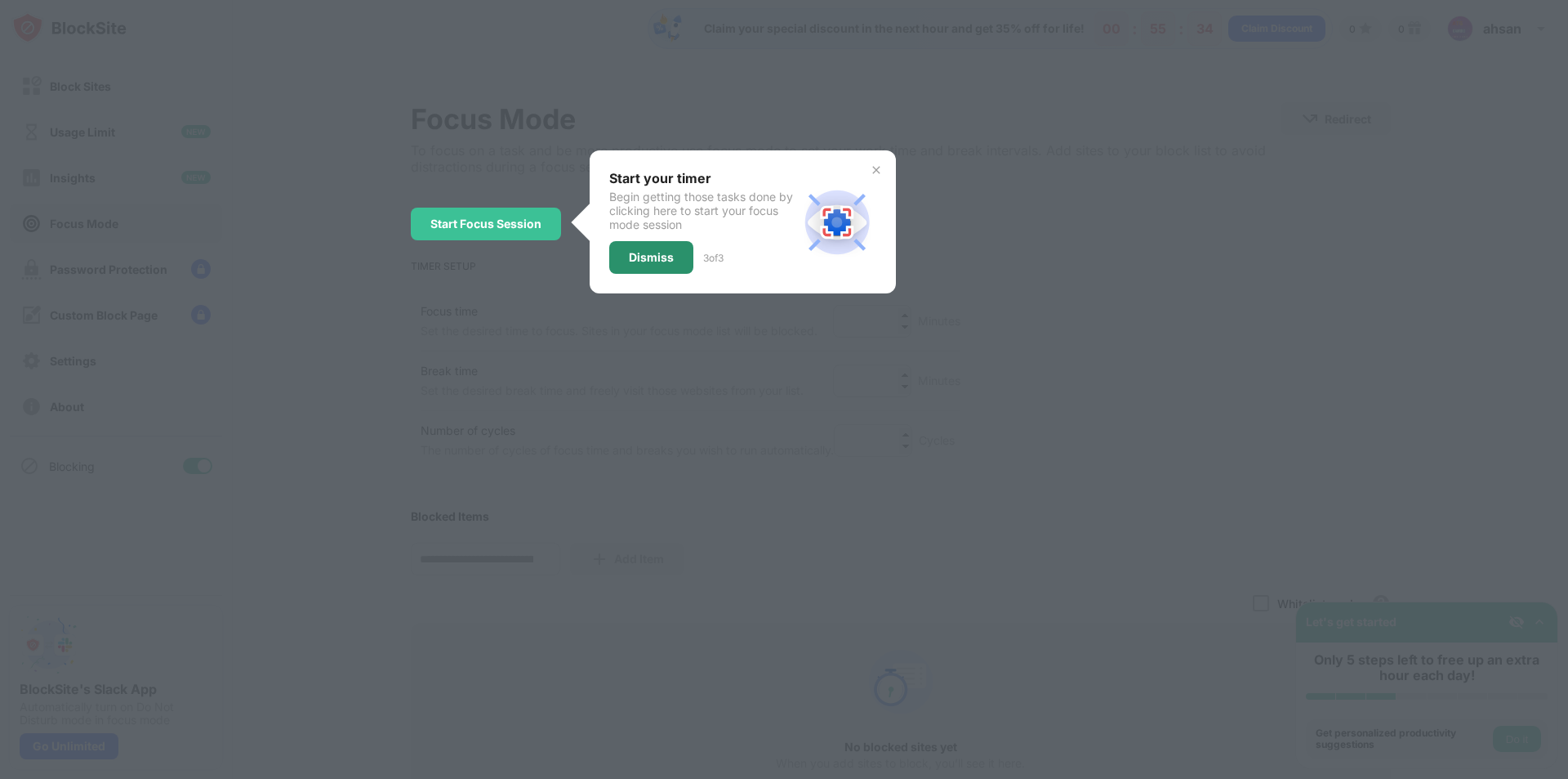
click at [666, 243] on div "Dismiss" at bounding box center [651, 256] width 84 height 32
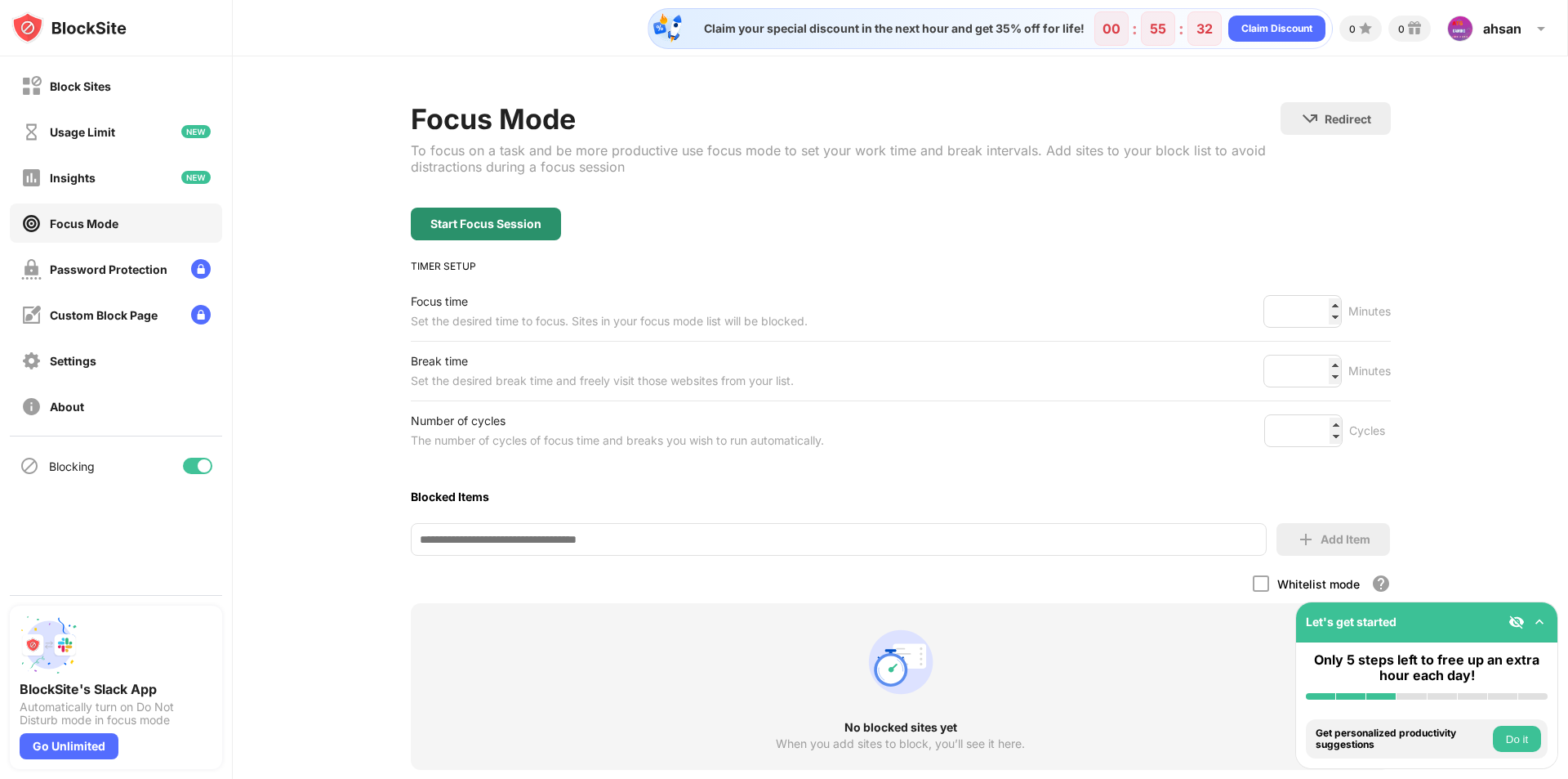
click at [529, 223] on div "Start Focus Session" at bounding box center [486, 223] width 112 height 13
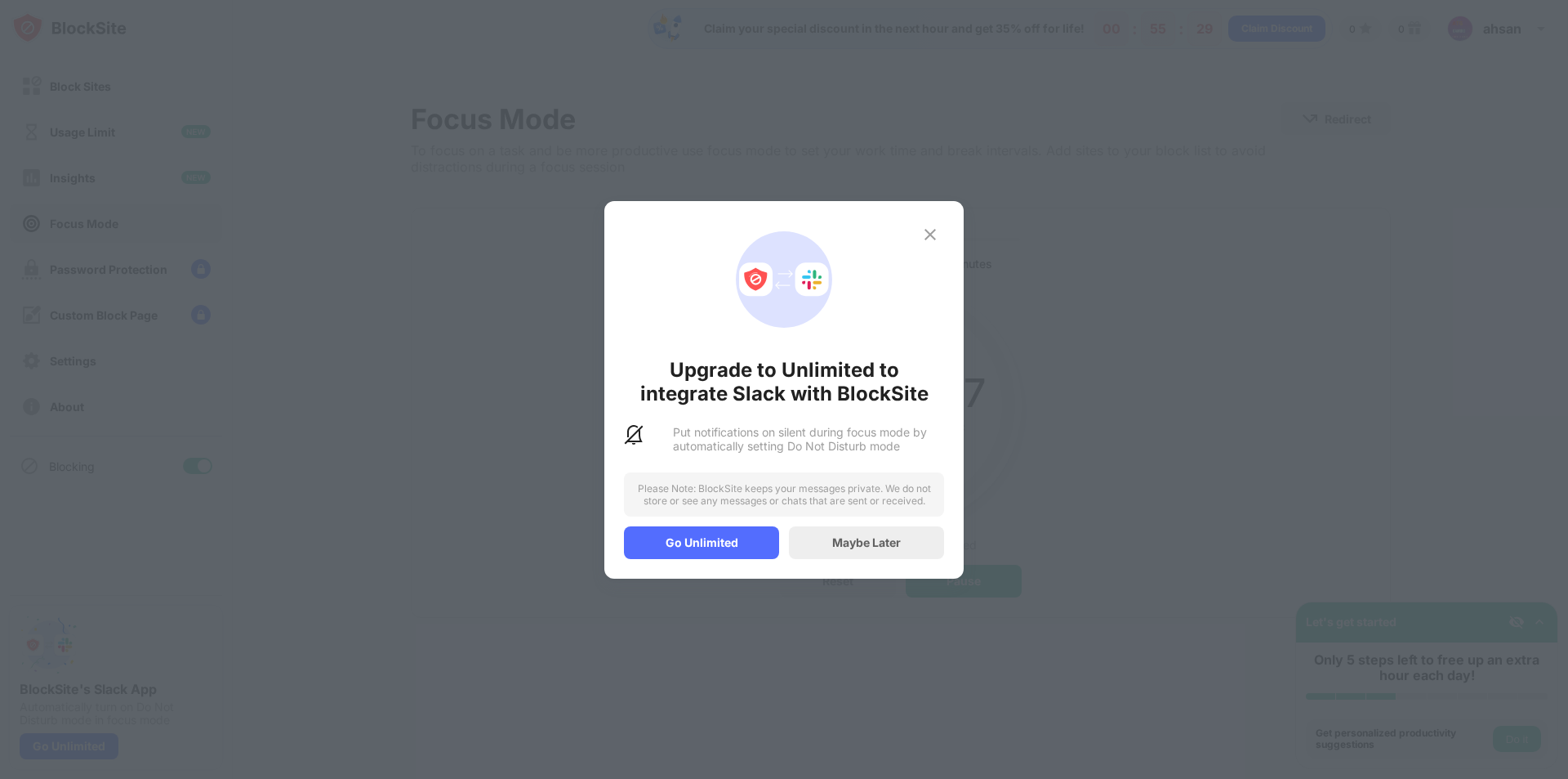
click at [920, 236] on img at bounding box center [930, 235] width 20 height 20
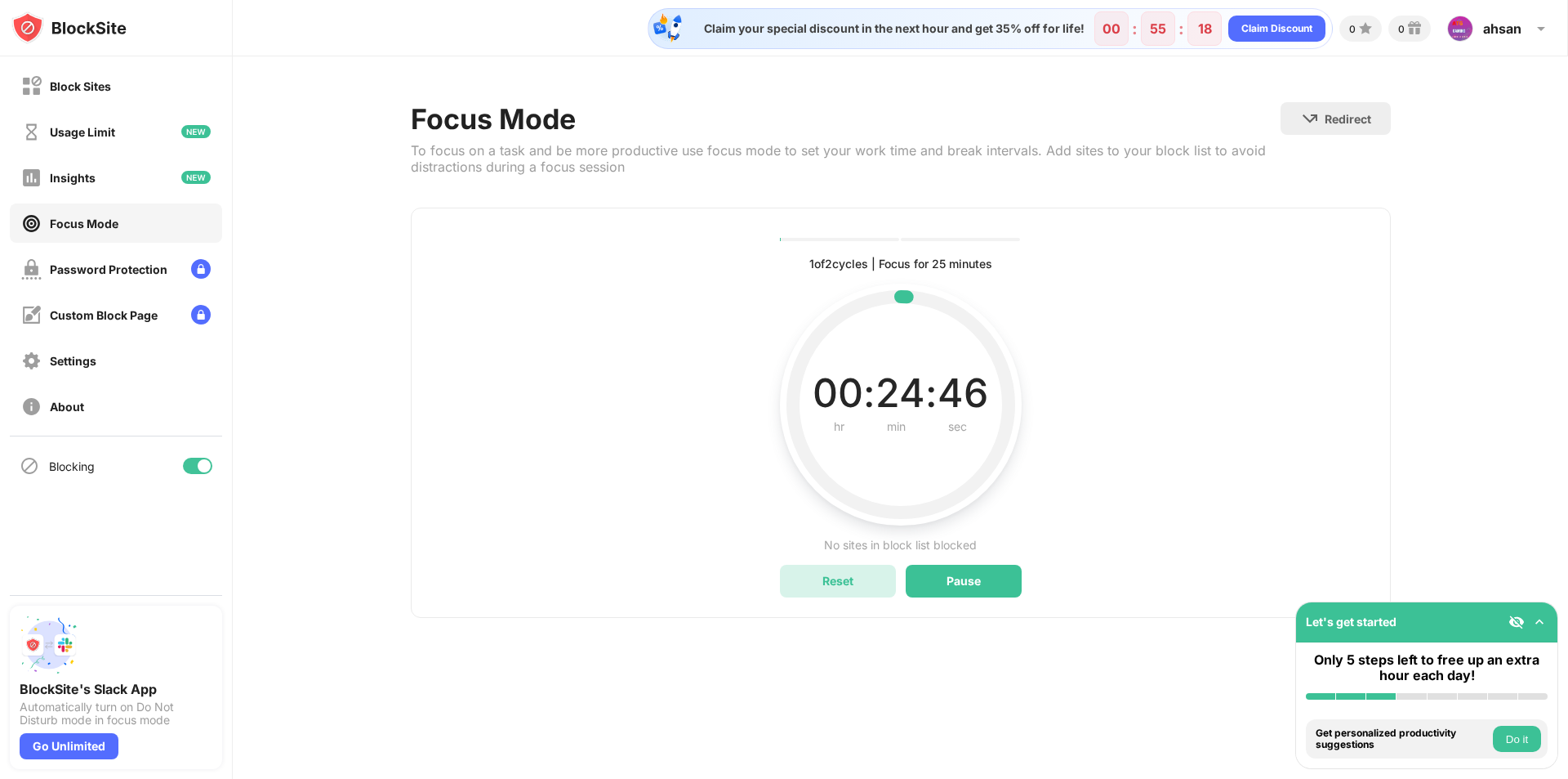
click at [799, 584] on div "Reset" at bounding box center [837, 580] width 116 height 32
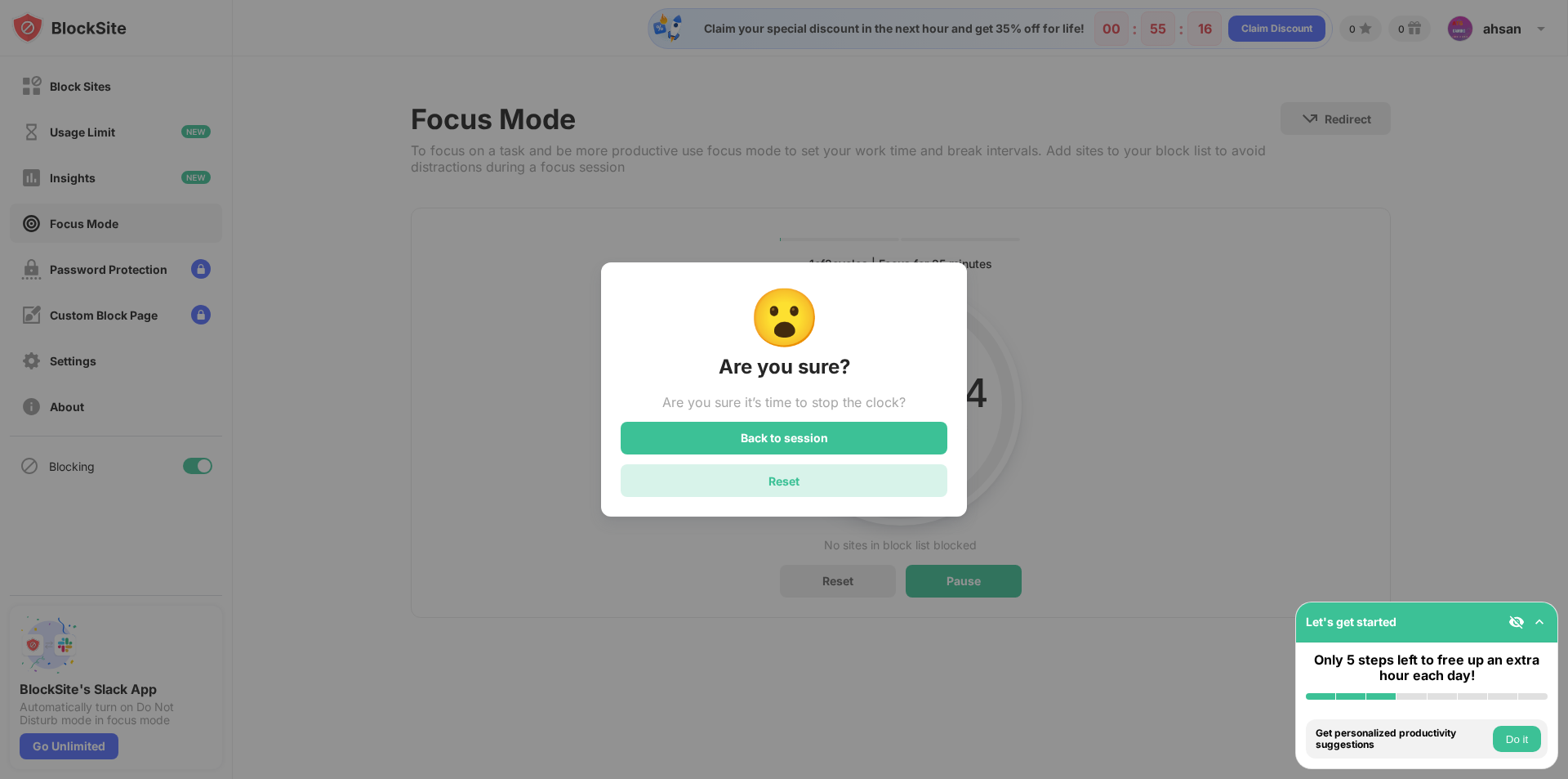
click at [809, 482] on div "Reset" at bounding box center [784, 480] width 327 height 32
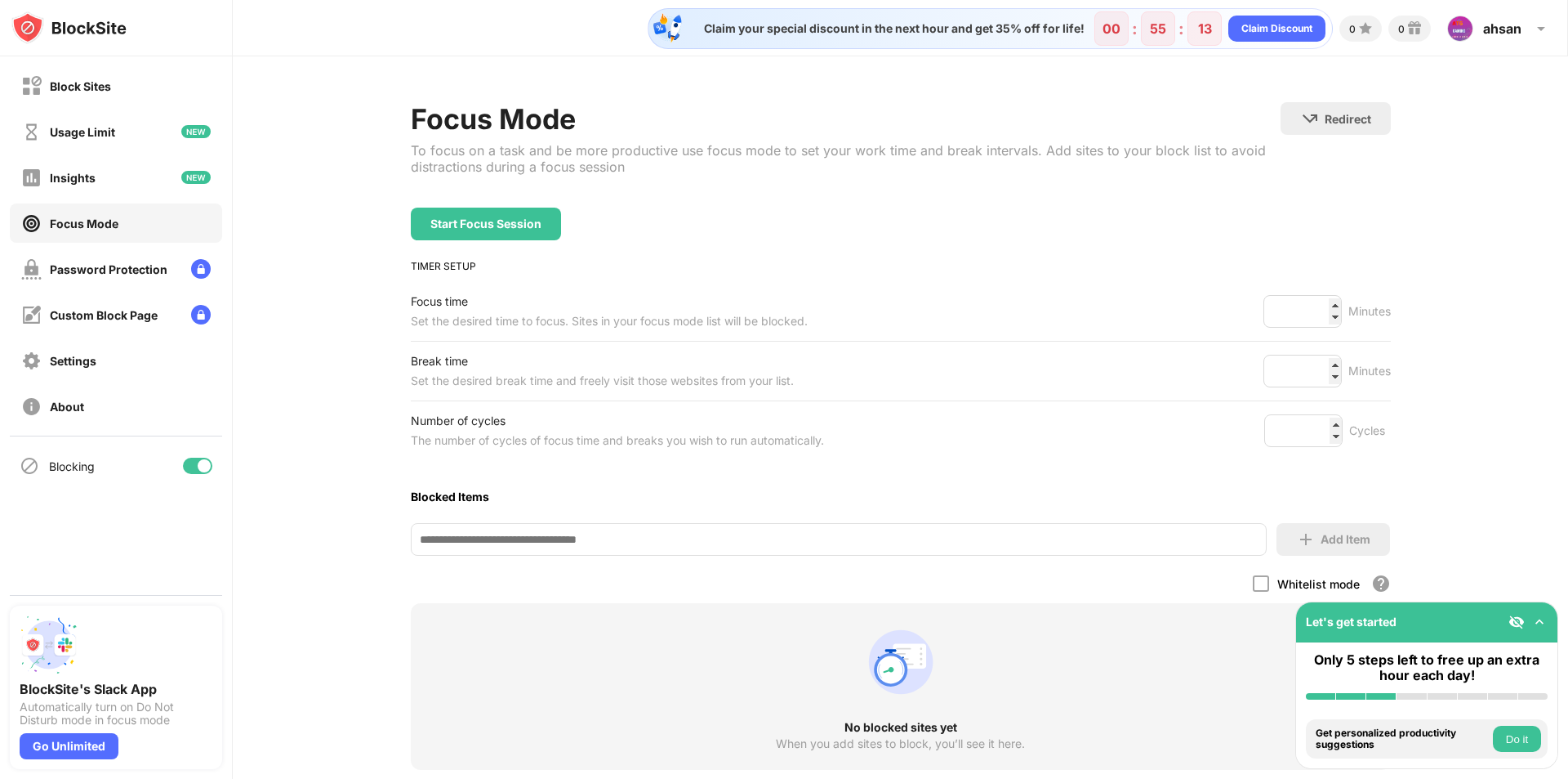
click at [547, 533] on input at bounding box center [838, 538] width 856 height 32
type input "**********"
click at [1298, 527] on div "Add Item" at bounding box center [1333, 538] width 113 height 32
